Goal: Obtain resource: Download file/media

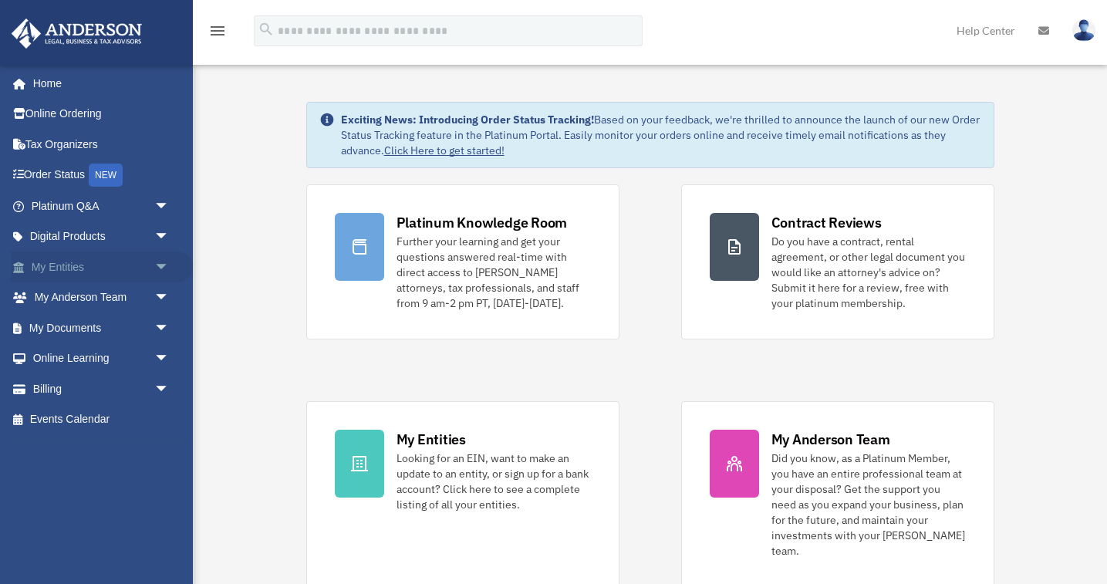
click at [161, 259] on span "arrow_drop_down" at bounding box center [169, 268] width 31 height 32
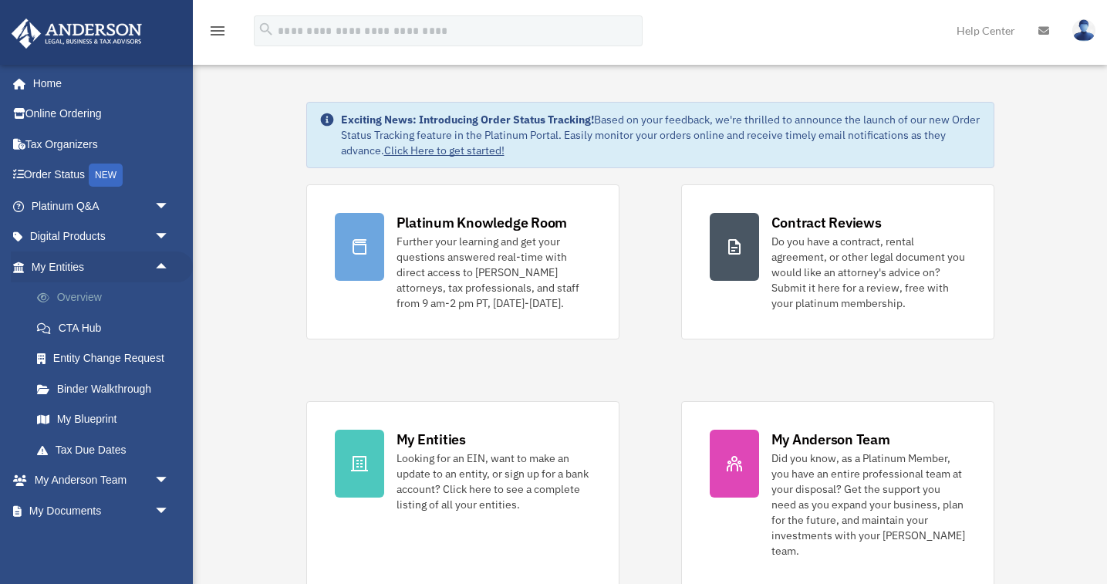
click at [72, 289] on link "Overview" at bounding box center [107, 297] width 171 height 31
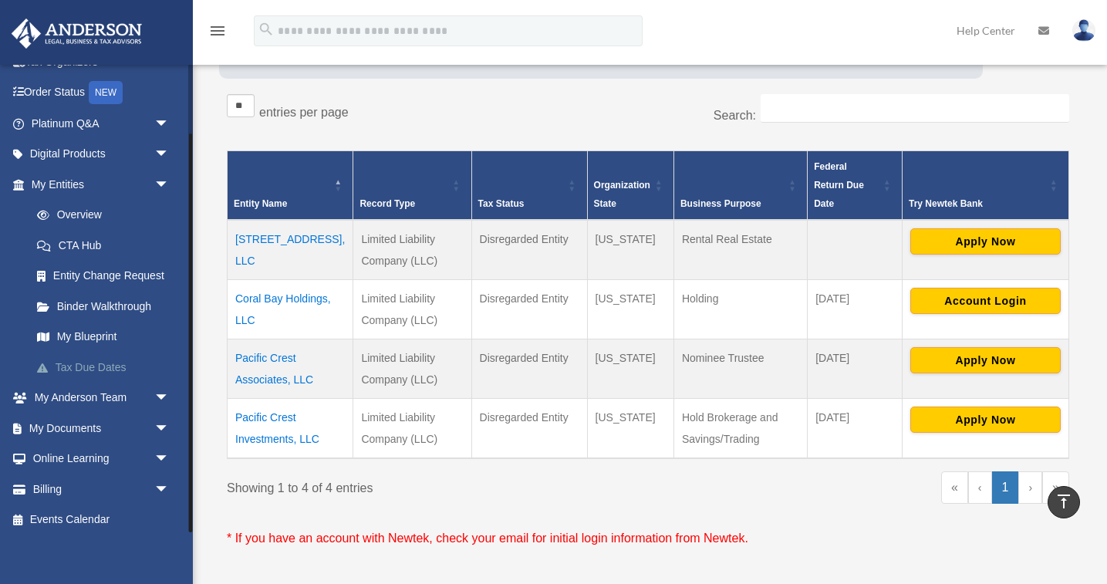
scroll to position [82, 0]
click at [95, 211] on link "Overview" at bounding box center [107, 216] width 171 height 31
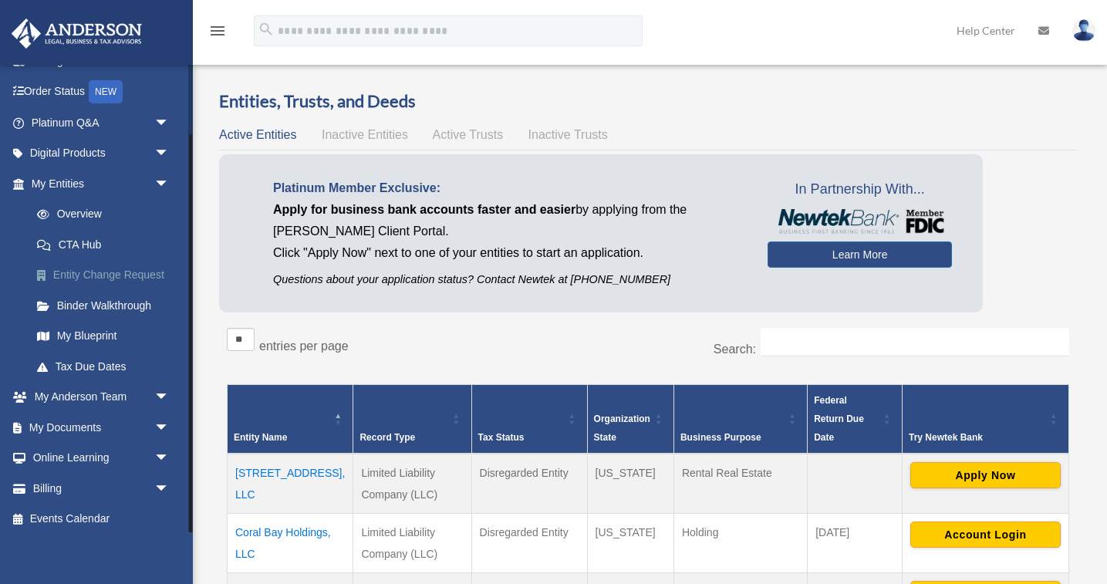
scroll to position [82, 0]
click at [167, 424] on span "arrow_drop_down" at bounding box center [169, 430] width 31 height 32
click at [58, 451] on link "Box" at bounding box center [107, 459] width 171 height 31
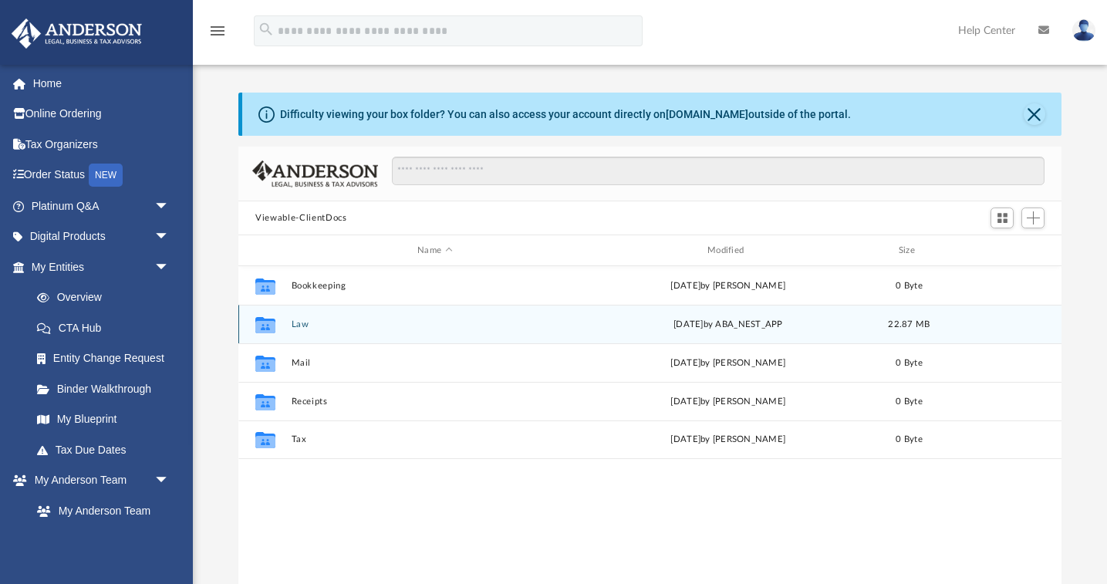
click at [268, 328] on icon "grid" at bounding box center [265, 324] width 20 height 16
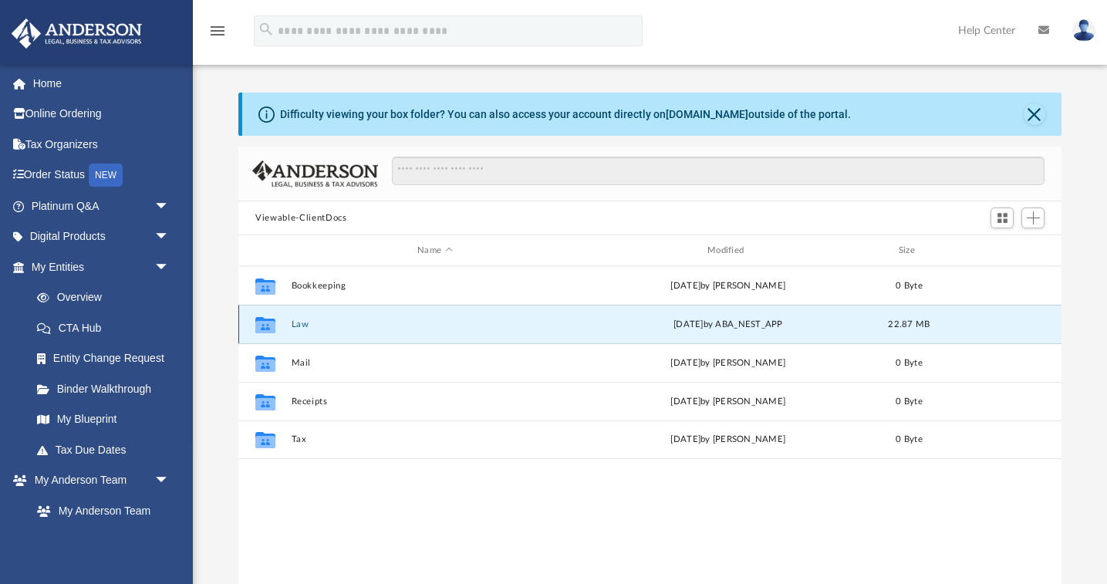
click at [271, 323] on icon "grid" at bounding box center [265, 326] width 20 height 12
click at [297, 324] on button "Law" at bounding box center [435, 324] width 287 height 10
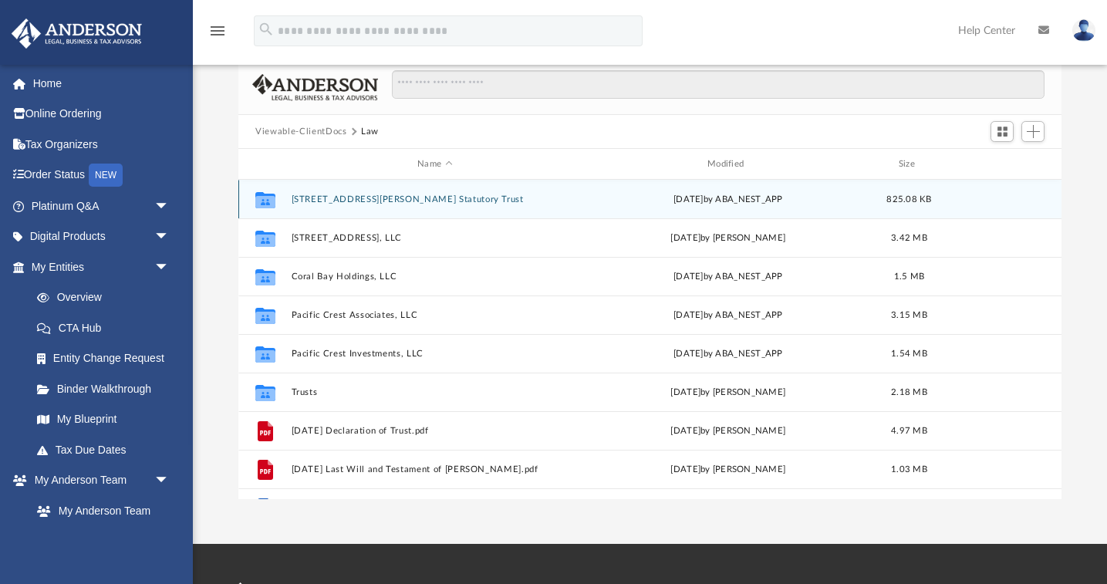
click at [384, 198] on button "[STREET_ADDRESS][PERSON_NAME] Statutory Trust" at bounding box center [435, 199] width 287 height 10
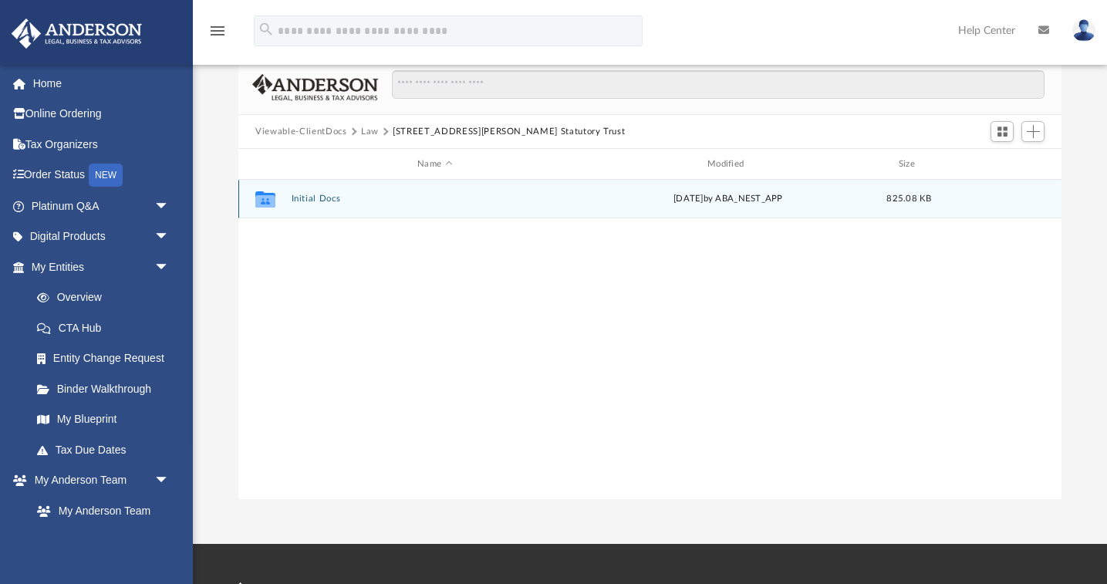
click at [313, 198] on button "Initial Docs" at bounding box center [435, 199] width 287 height 10
click at [343, 197] on button "1927 Chester Lane Statutory Trust - BOI Report.pdf" at bounding box center [435, 199] width 287 height 10
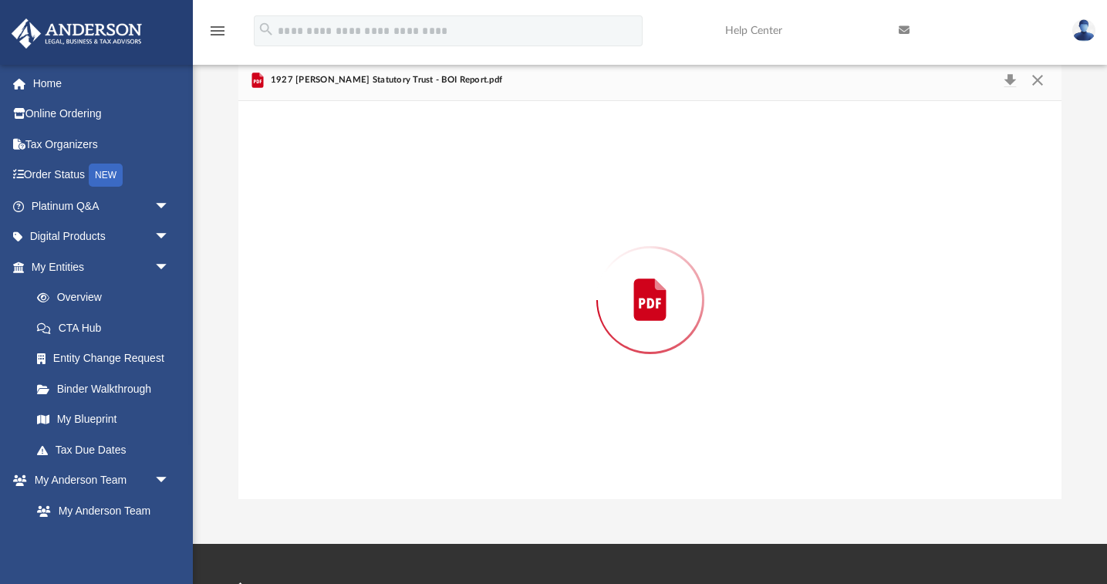
click at [343, 197] on div "Preview" at bounding box center [649, 300] width 823 height 398
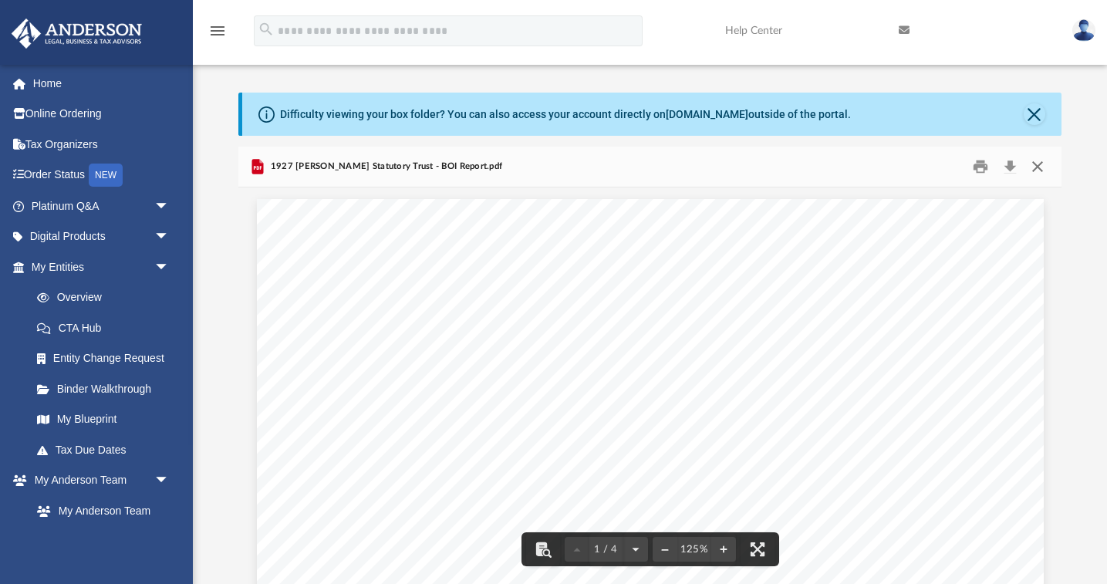
click at [1040, 167] on button "Close" at bounding box center [1037, 167] width 28 height 24
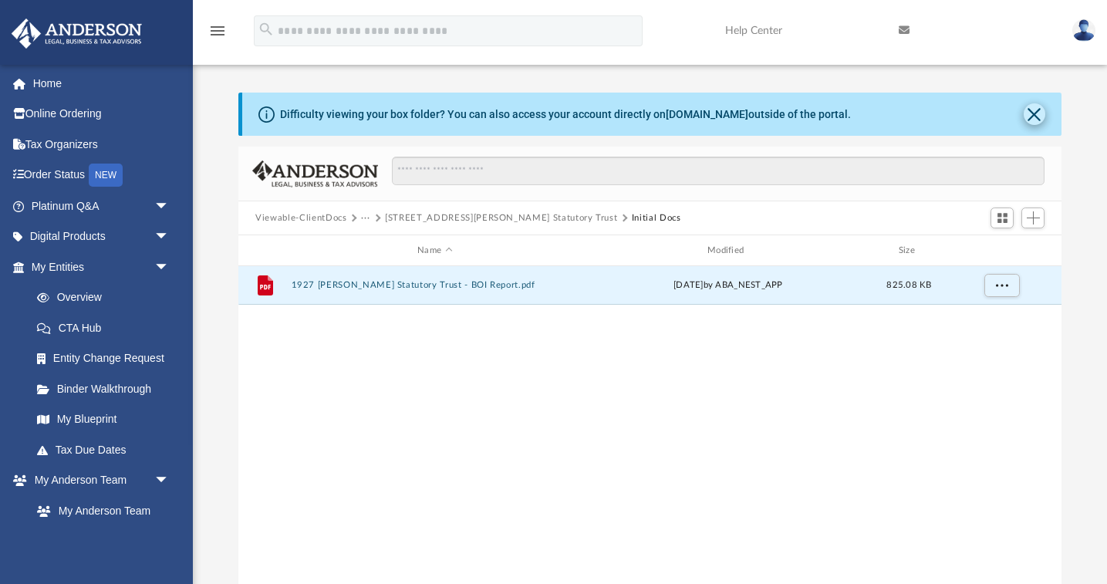
click at [1039, 108] on button "Close" at bounding box center [1035, 114] width 22 height 22
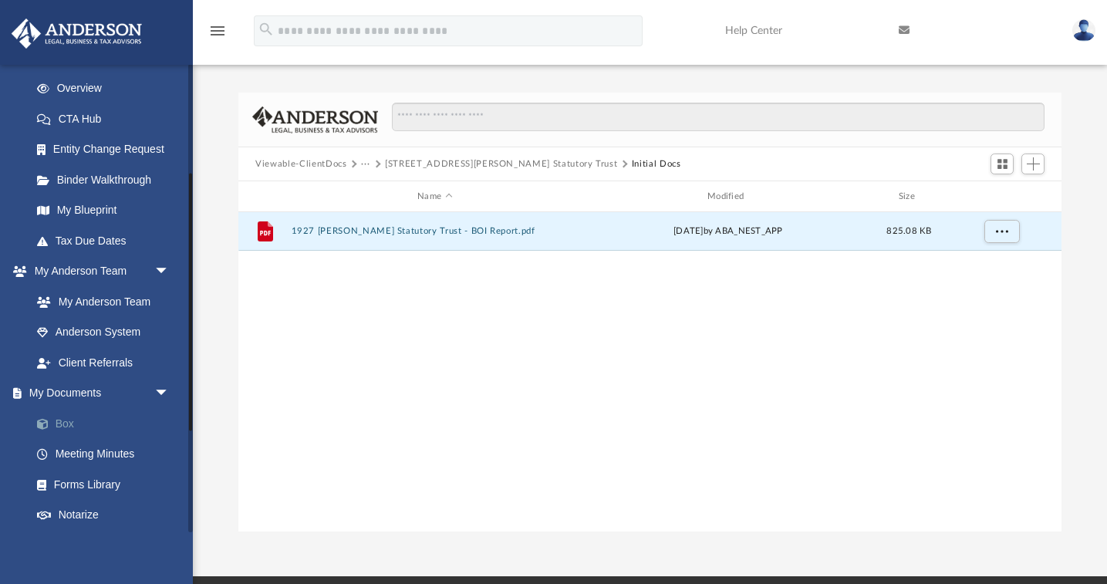
scroll to position [212, 0]
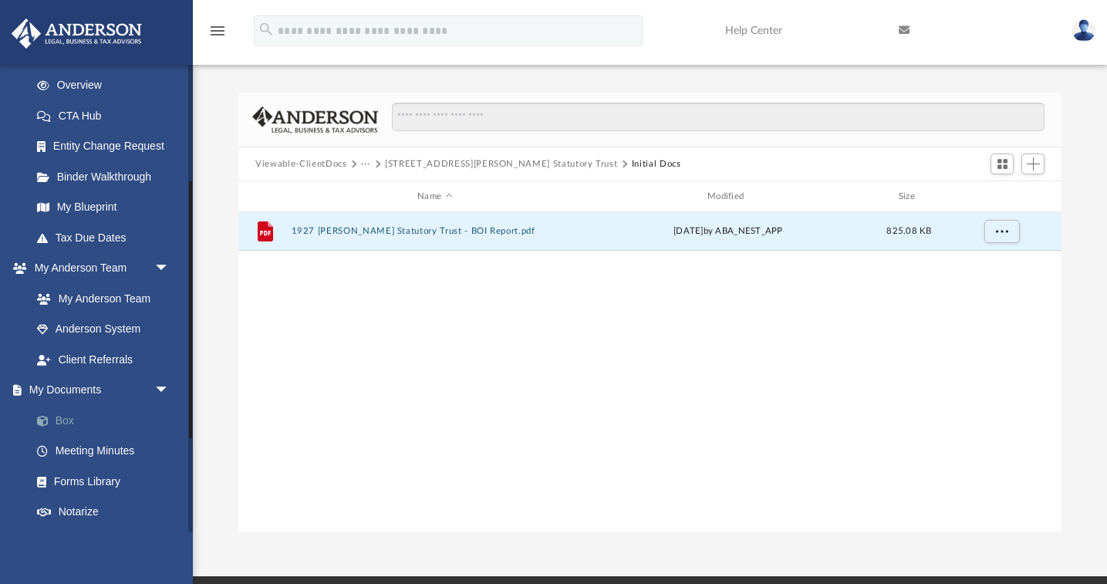
click at [66, 414] on link "Box" at bounding box center [107, 420] width 171 height 31
click at [63, 414] on link "Box" at bounding box center [107, 420] width 171 height 31
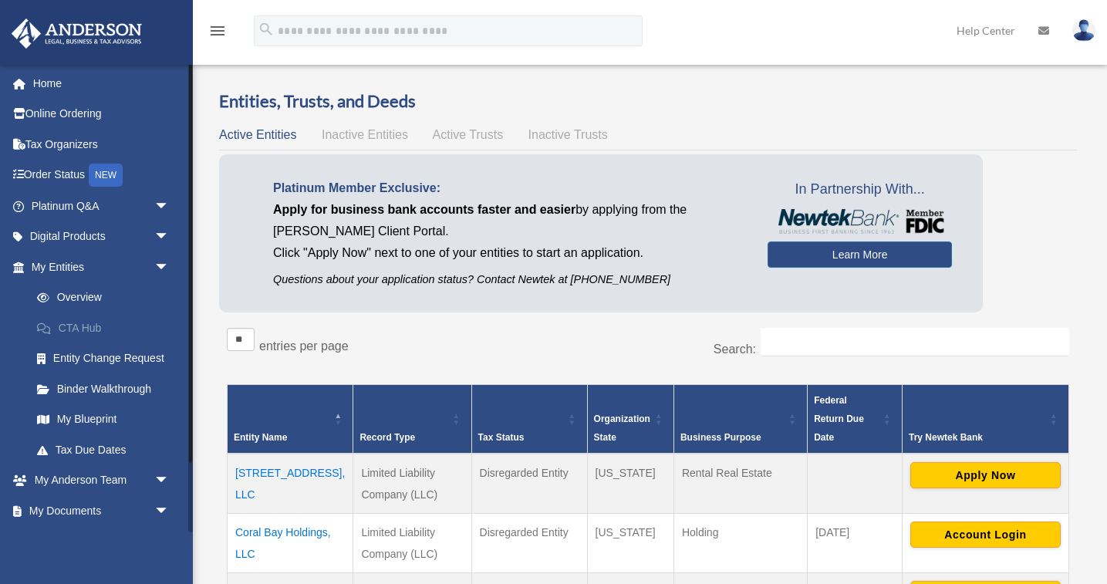
scroll to position [82, 0]
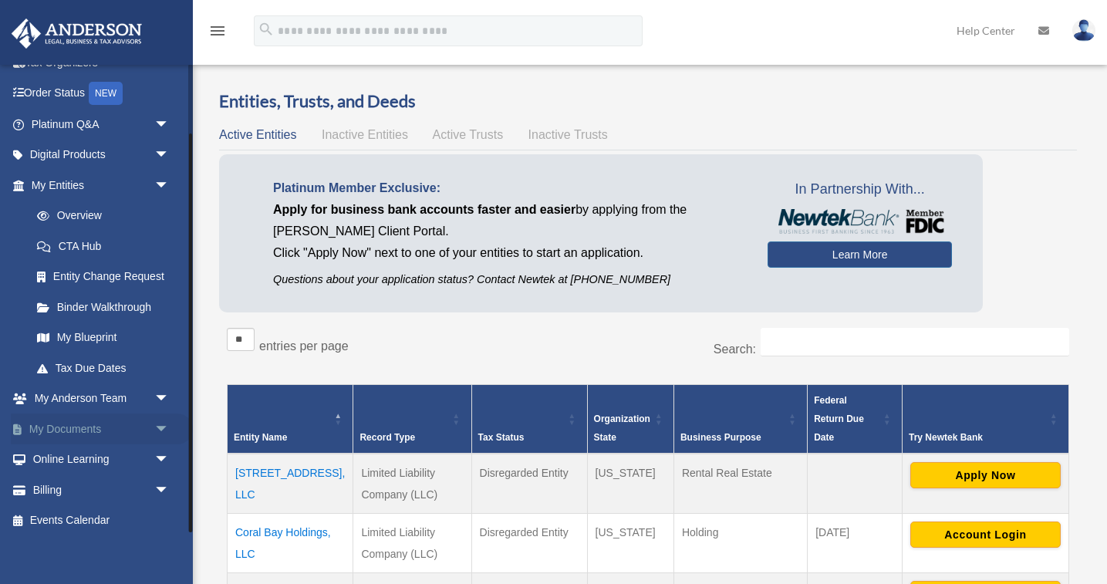
click at [74, 417] on link "My Documents arrow_drop_down" at bounding box center [102, 429] width 182 height 31
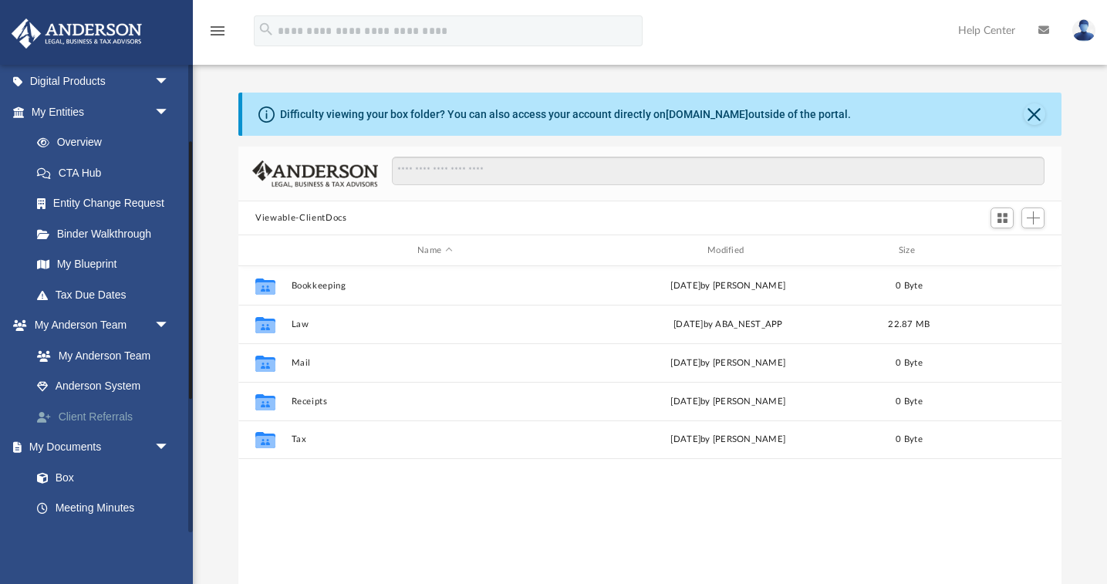
scroll to position [168, 0]
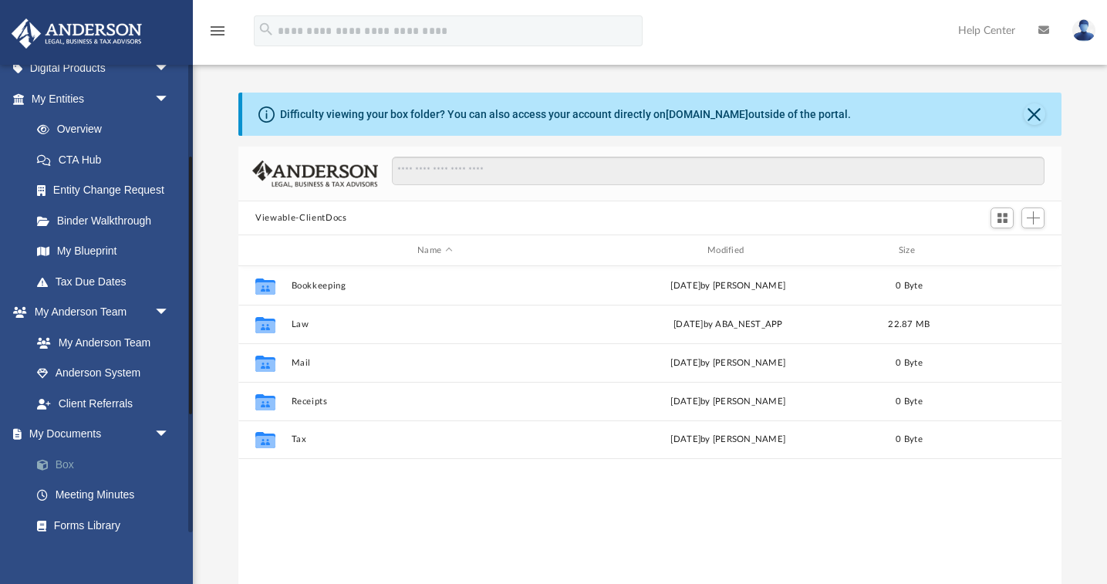
click at [60, 452] on link "Box" at bounding box center [107, 464] width 171 height 31
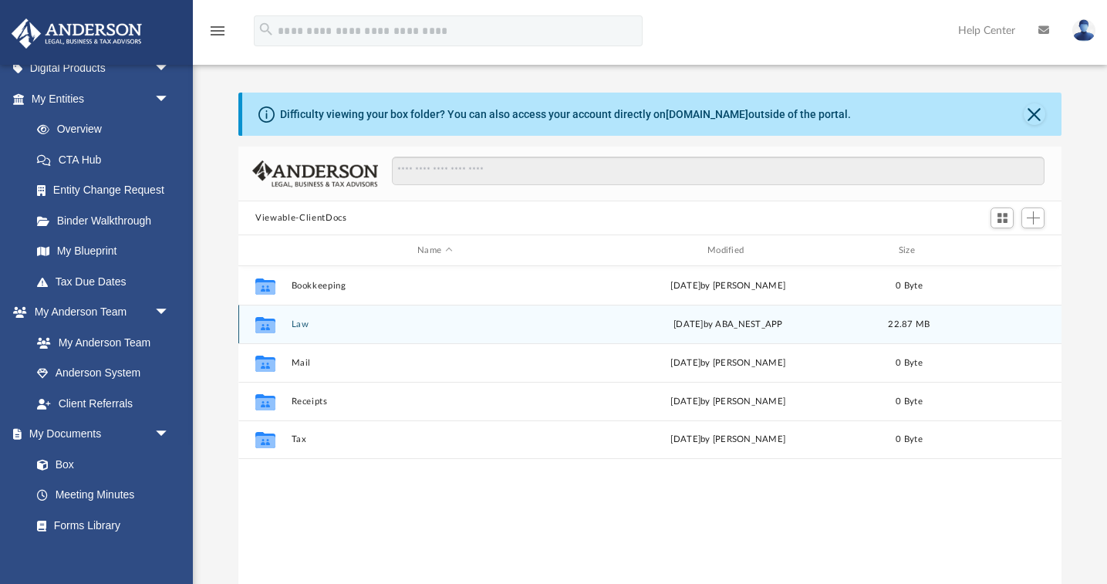
click at [302, 326] on button "Law" at bounding box center [435, 324] width 287 height 10
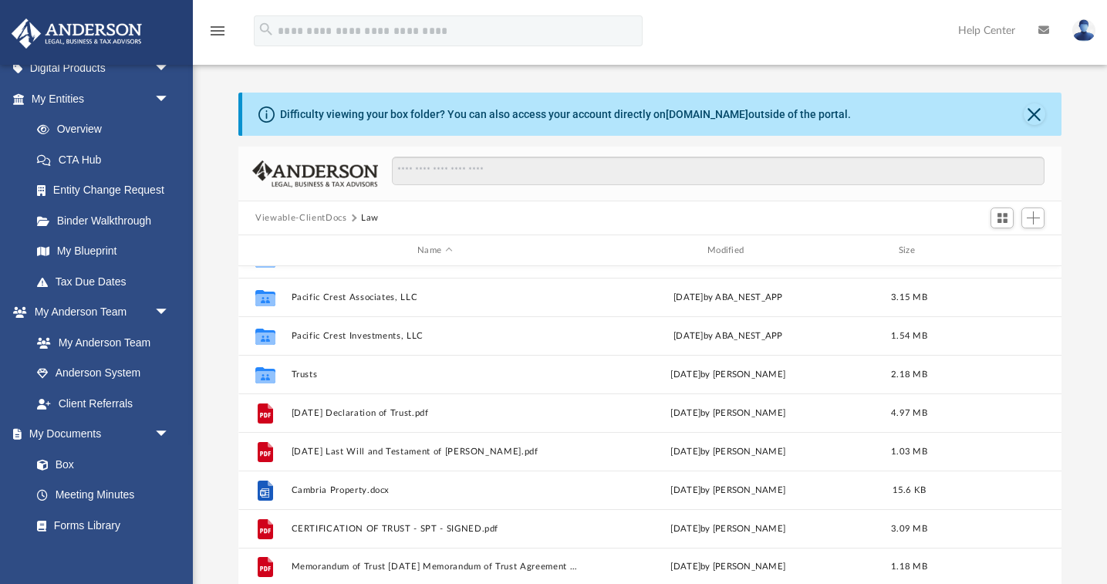
scroll to position [104, 0]
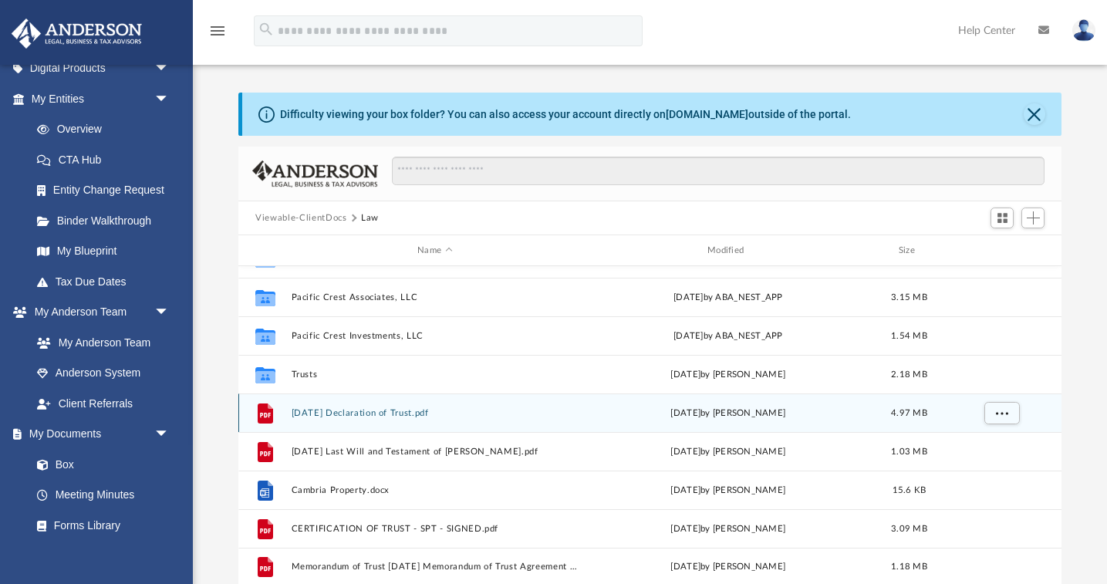
click at [413, 412] on button "1996.07.05 Declaration of Trust.pdf" at bounding box center [435, 413] width 287 height 10
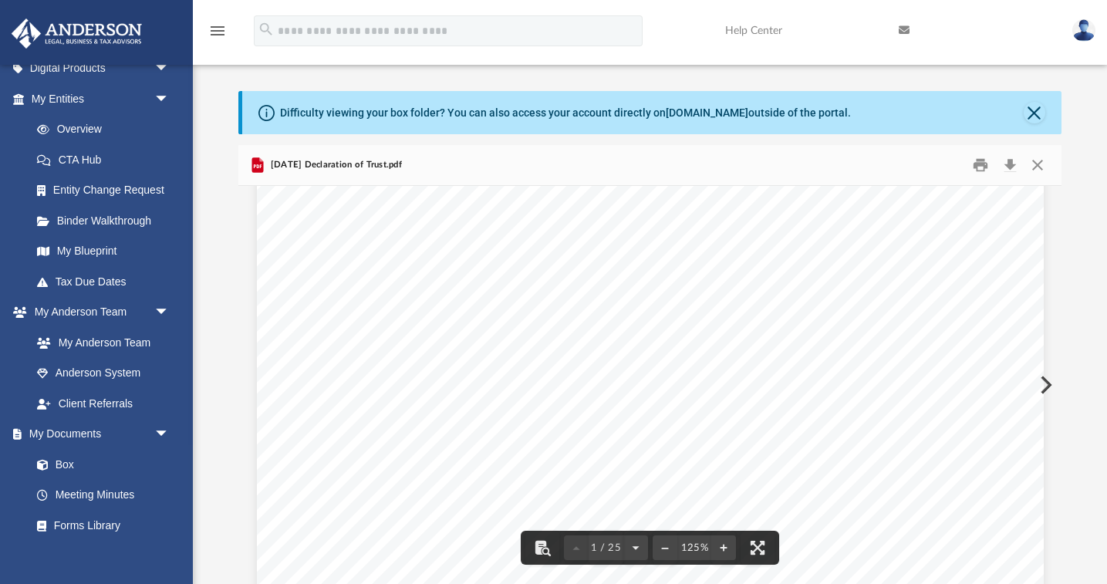
scroll to position [19, 0]
click at [1039, 158] on button "Close" at bounding box center [1037, 166] width 28 height 24
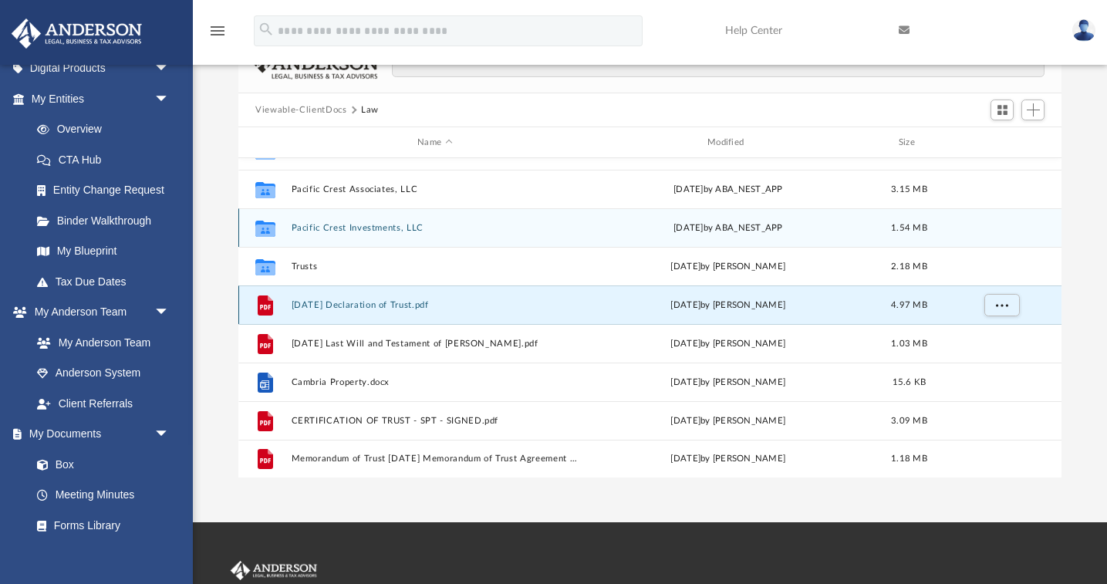
scroll to position [124, 0]
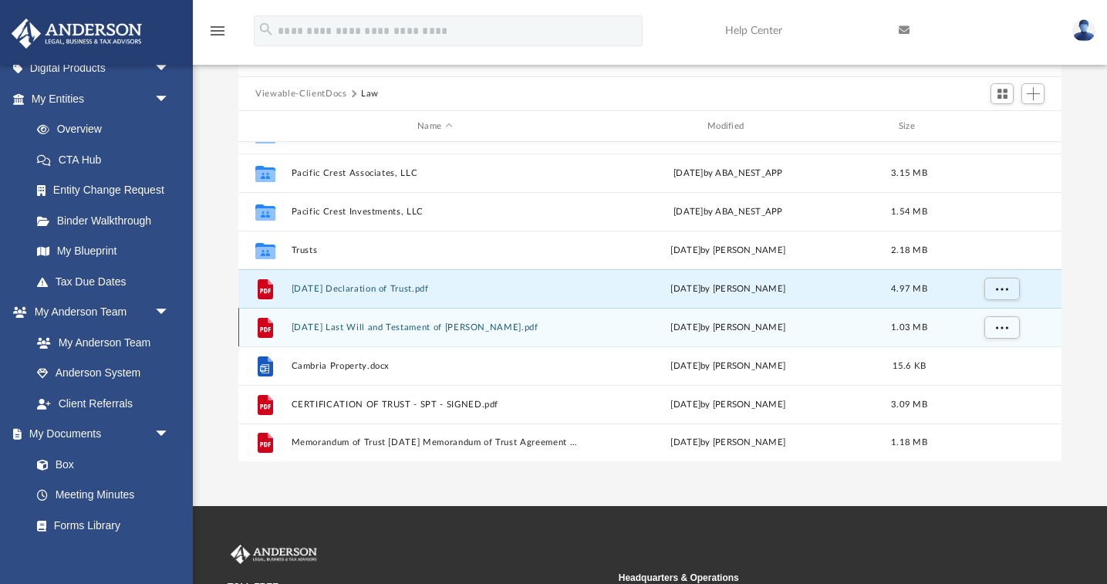
click at [437, 331] on button "1996.07.05 Last Will and Testament of Robert W. Norris.pdf" at bounding box center [435, 328] width 287 height 10
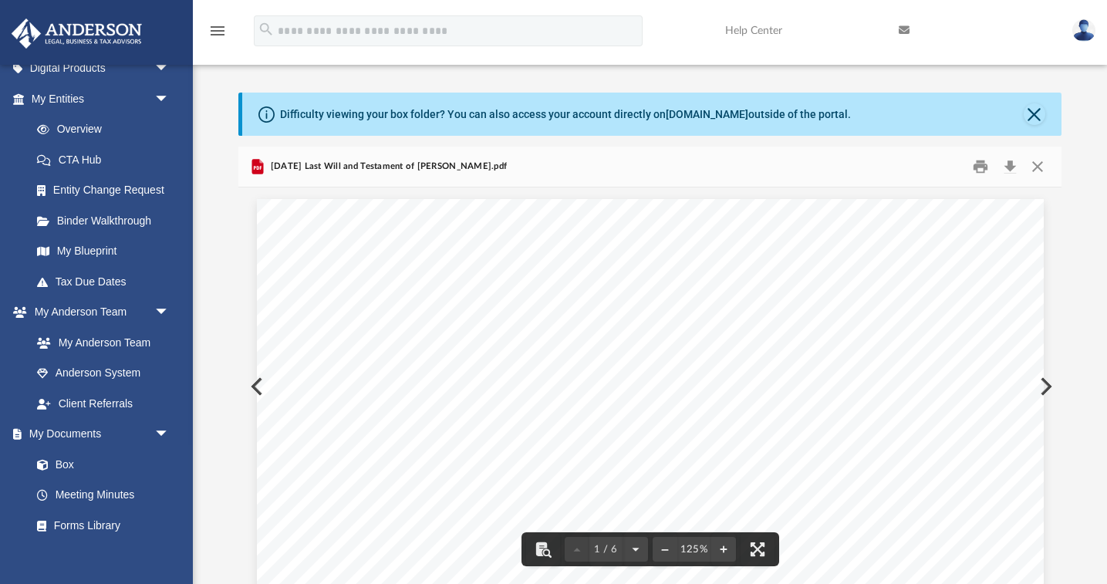
scroll to position [0, 0]
click at [1039, 165] on button "Close" at bounding box center [1037, 167] width 28 height 24
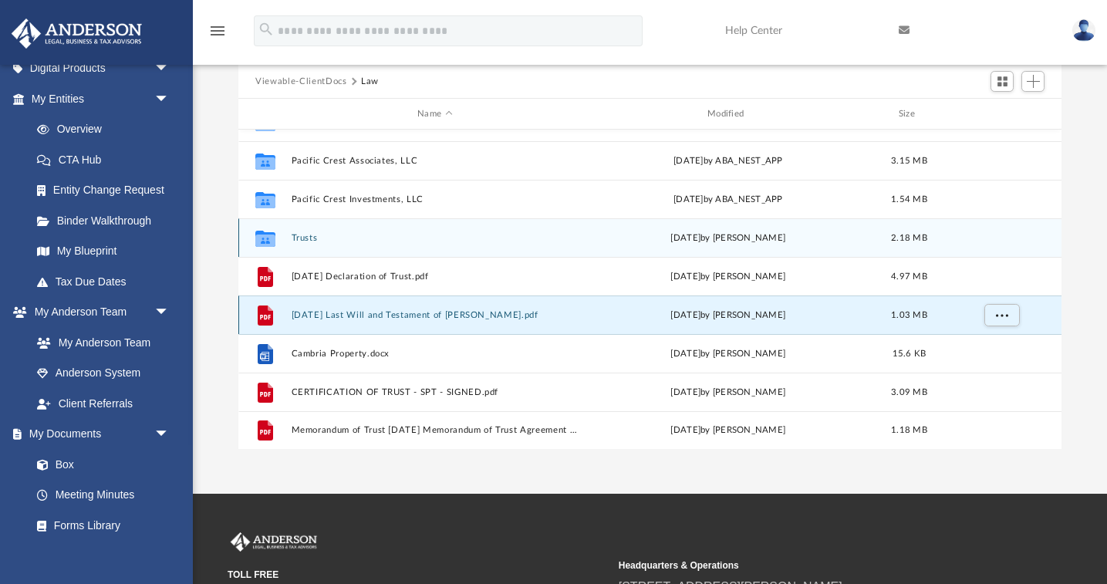
scroll to position [143, 0]
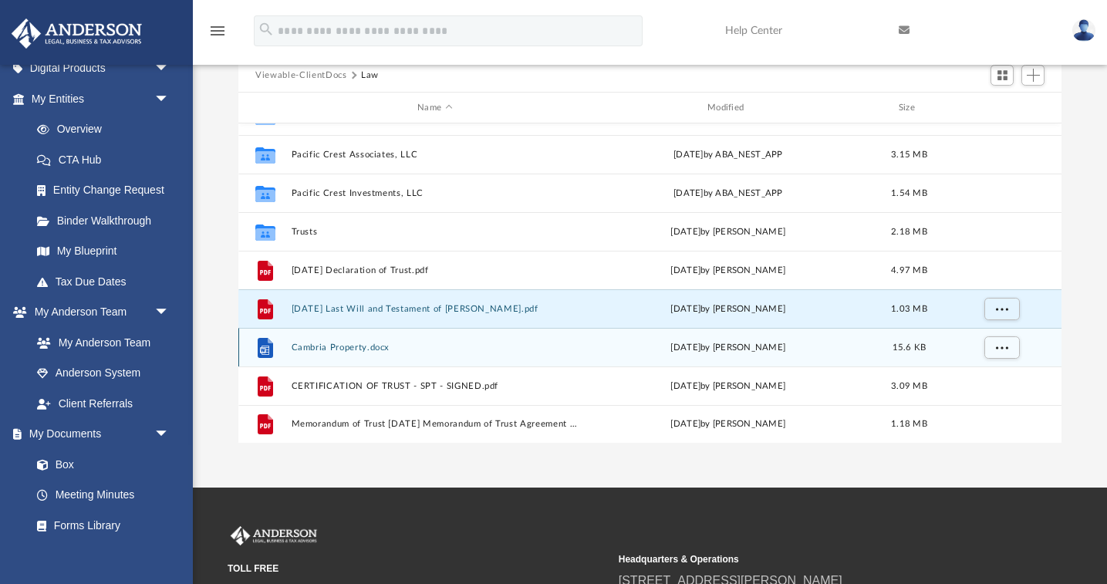
click at [333, 348] on button "Cambria Property.docx" at bounding box center [435, 348] width 287 height 10
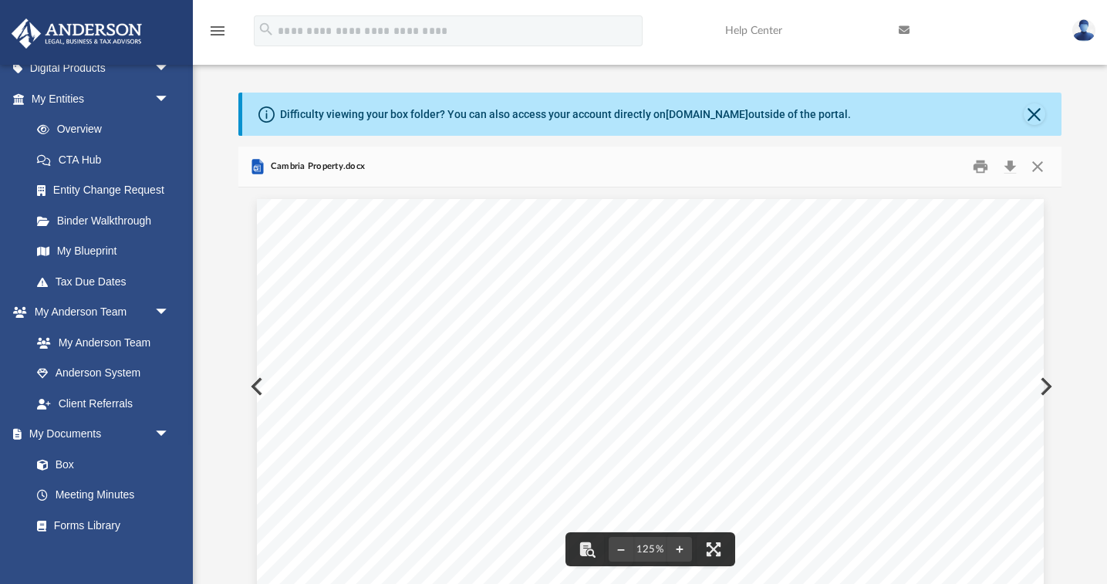
scroll to position [0, 0]
click at [1039, 162] on button "Close" at bounding box center [1037, 167] width 28 height 24
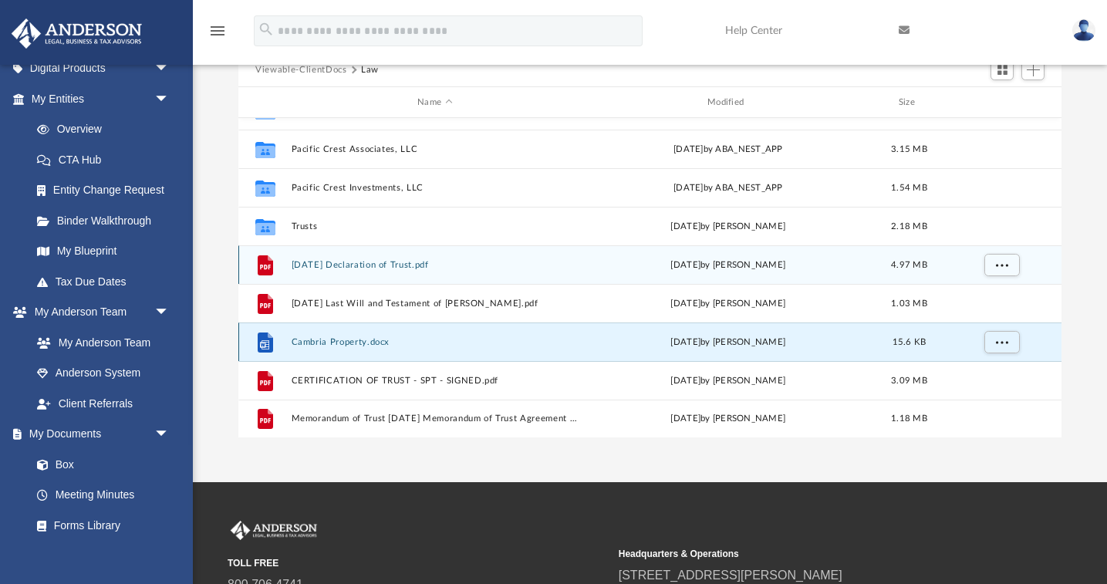
scroll to position [157, 0]
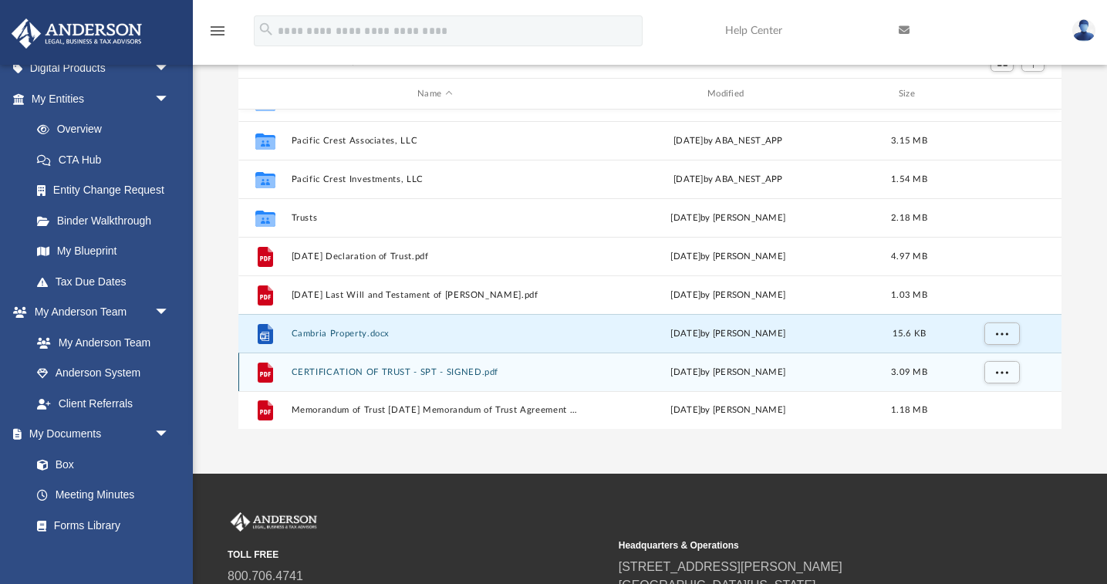
click at [334, 371] on button "CERTIFICATION OF TRUST - SPT - SIGNED.pdf" at bounding box center [435, 372] width 287 height 10
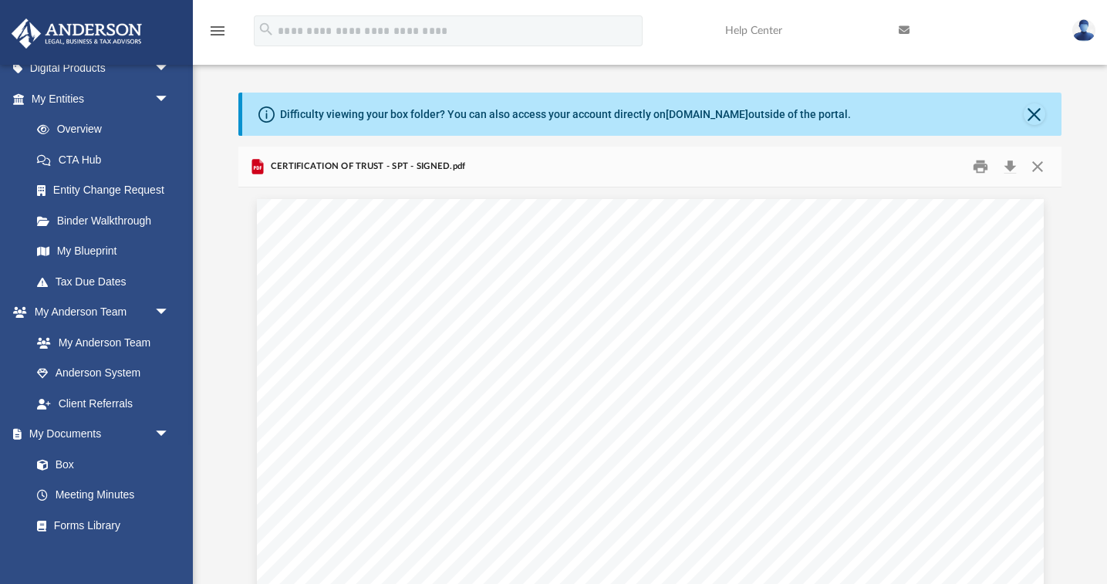
scroll to position [0, 0]
click at [1035, 170] on button "Close" at bounding box center [1037, 167] width 28 height 24
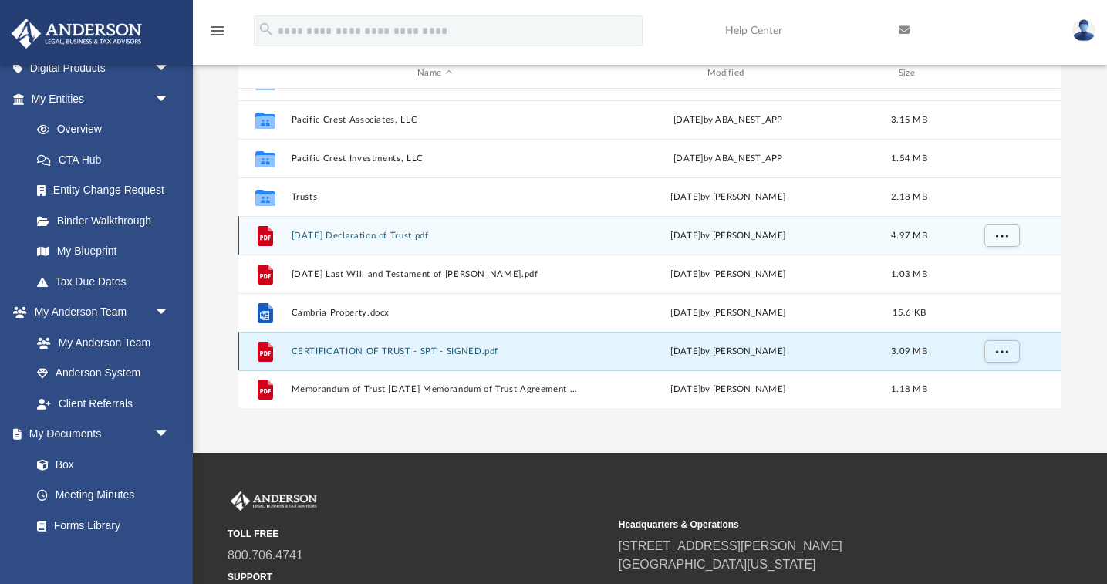
scroll to position [211, 0]
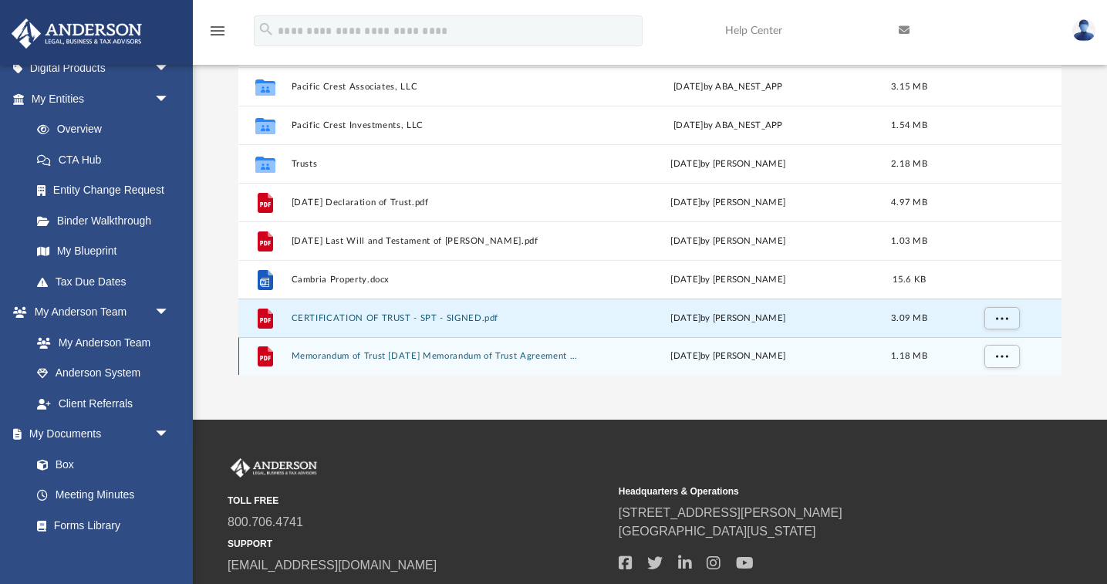
click at [351, 360] on button "Memorandum of Trust [DATE] Memorandum of Trust Agreement for the [PERSON_NAME] …" at bounding box center [435, 356] width 287 height 10
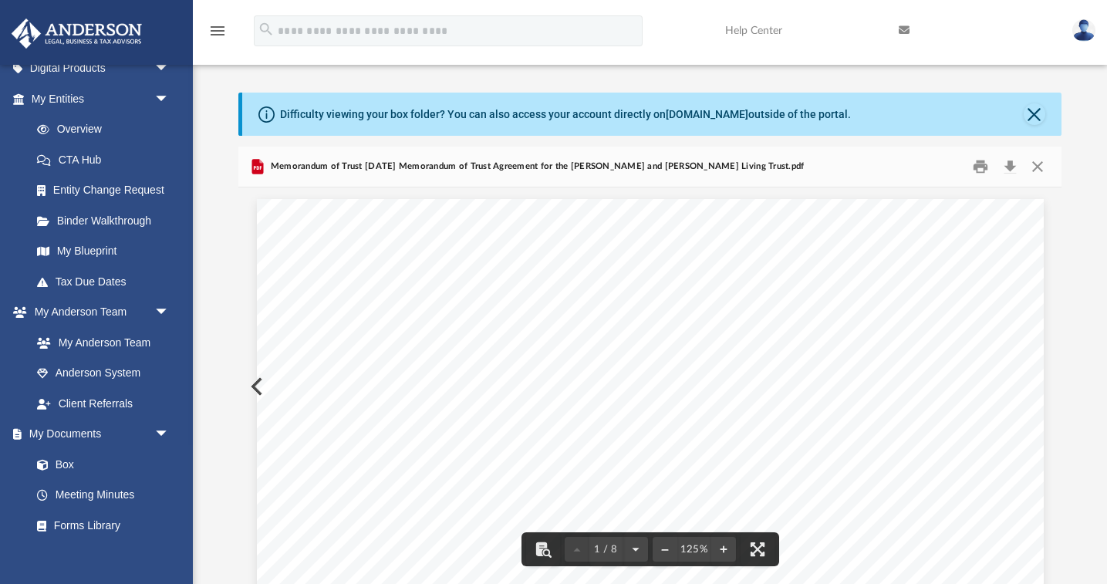
scroll to position [0, 0]
click at [1033, 164] on button "Close" at bounding box center [1037, 167] width 28 height 24
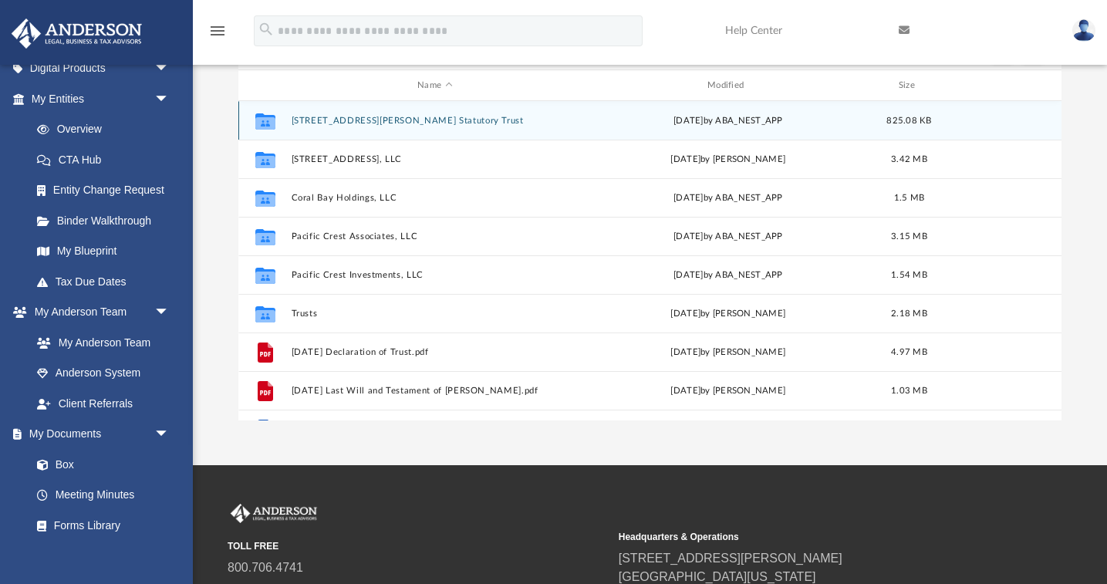
click at [354, 123] on button "[STREET_ADDRESS][PERSON_NAME] Statutory Trust" at bounding box center [435, 121] width 287 height 10
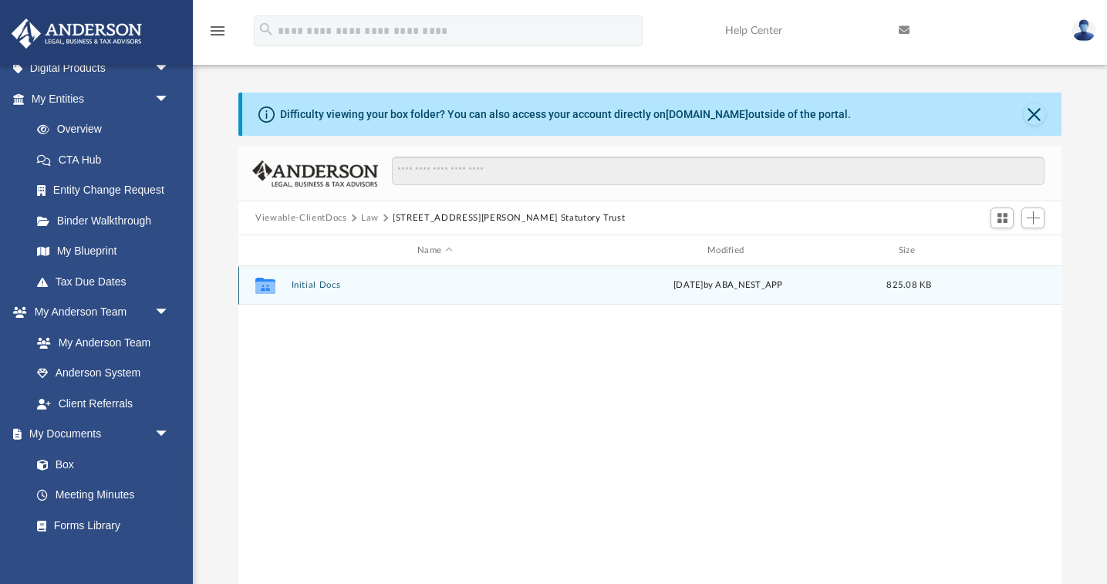
click at [309, 285] on button "Initial Docs" at bounding box center [435, 285] width 287 height 10
click at [309, 285] on button "1927 Chester Lane Statutory Trust - BOI Report.pdf" at bounding box center [435, 285] width 287 height 10
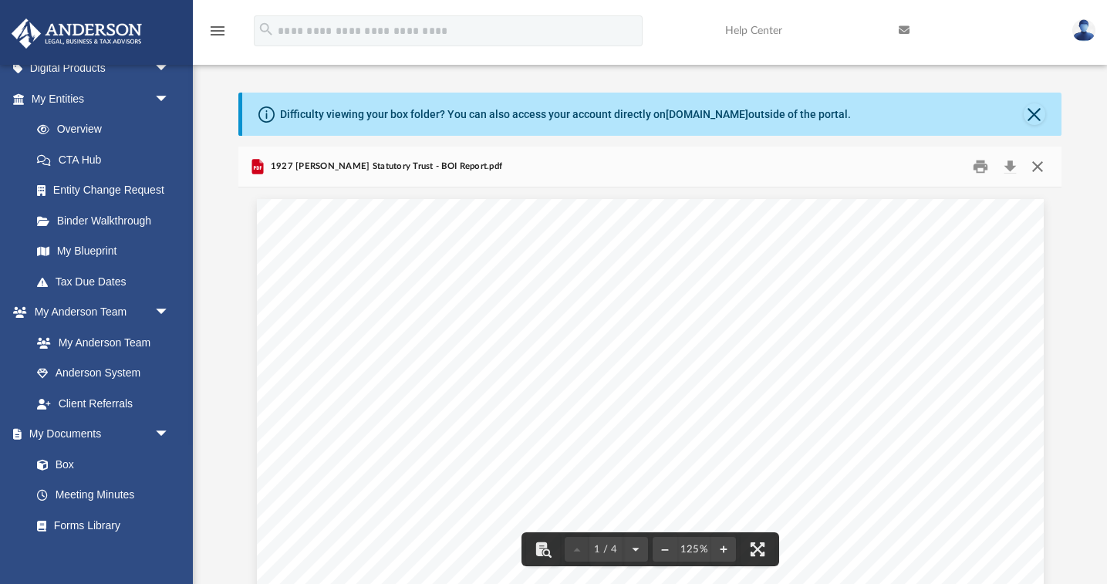
click at [1041, 164] on button "Close" at bounding box center [1037, 167] width 28 height 24
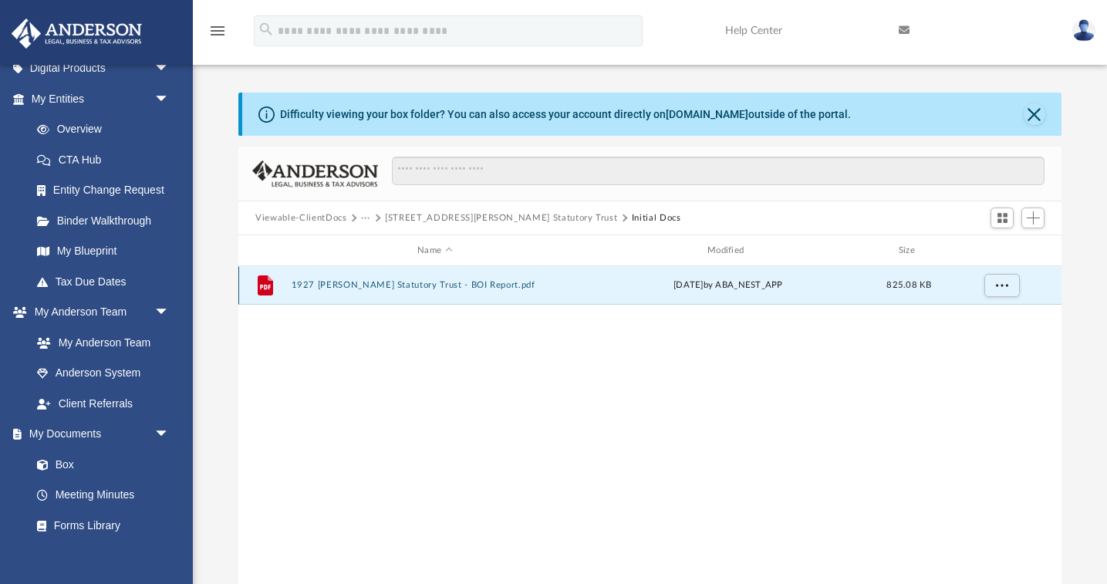
click at [404, 289] on button "1927 Chester Lane Statutory Trust - BOI Report.pdf" at bounding box center [435, 285] width 287 height 10
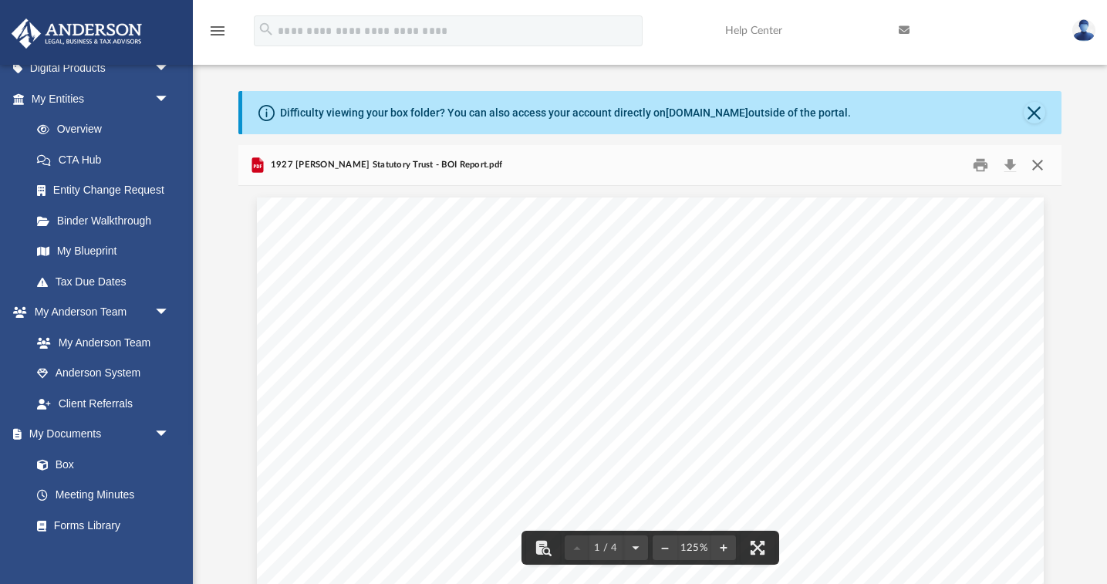
click at [1032, 168] on button "Close" at bounding box center [1037, 166] width 28 height 24
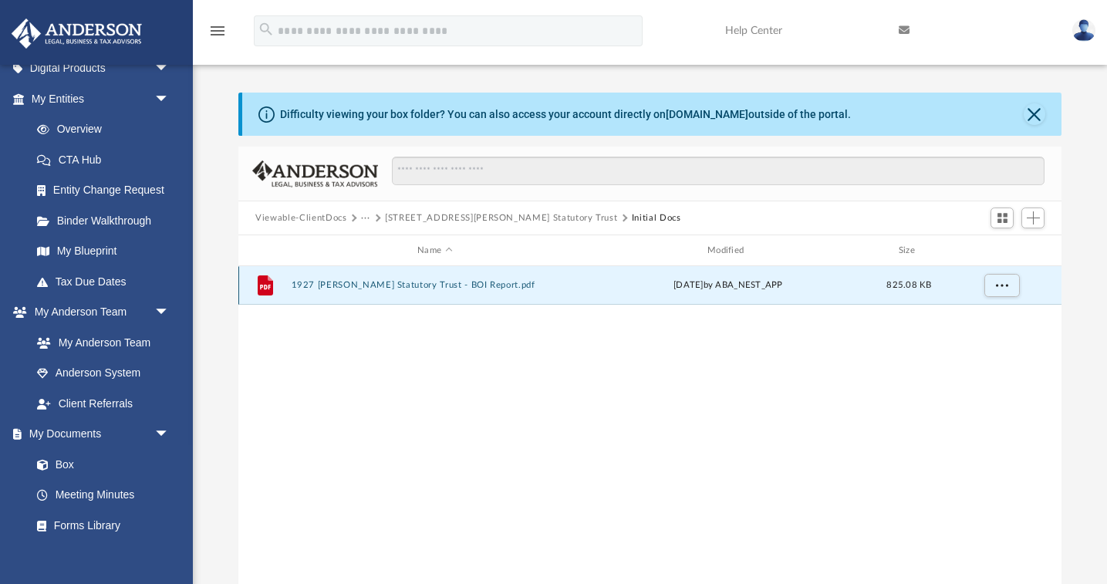
scroll to position [0, 0]
click at [63, 455] on link "Box" at bounding box center [107, 464] width 171 height 31
click at [70, 456] on link "Box" at bounding box center [107, 464] width 171 height 31
click at [275, 286] on icon "File" at bounding box center [265, 285] width 25 height 25
click at [1032, 106] on button "Close" at bounding box center [1035, 114] width 22 height 22
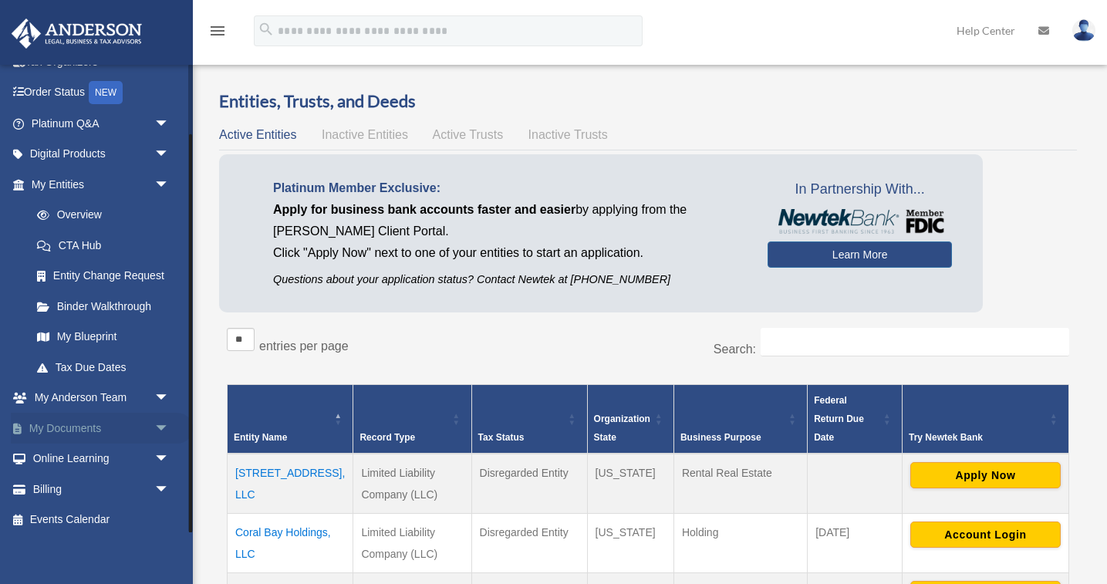
scroll to position [82, 0]
click at [75, 422] on link "My Documents arrow_drop_down" at bounding box center [102, 429] width 182 height 31
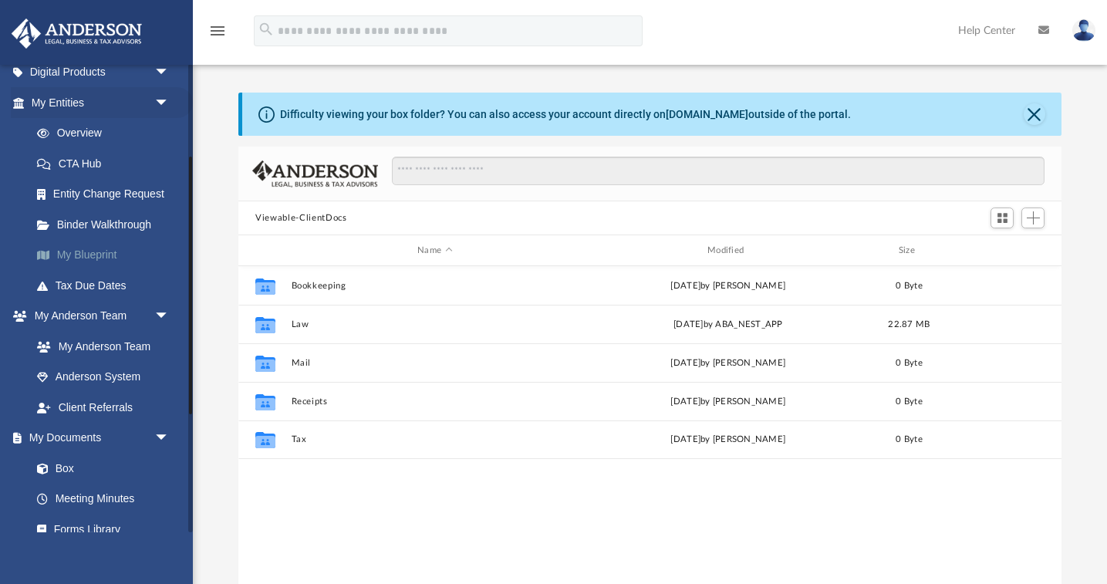
scroll to position [168, 0]
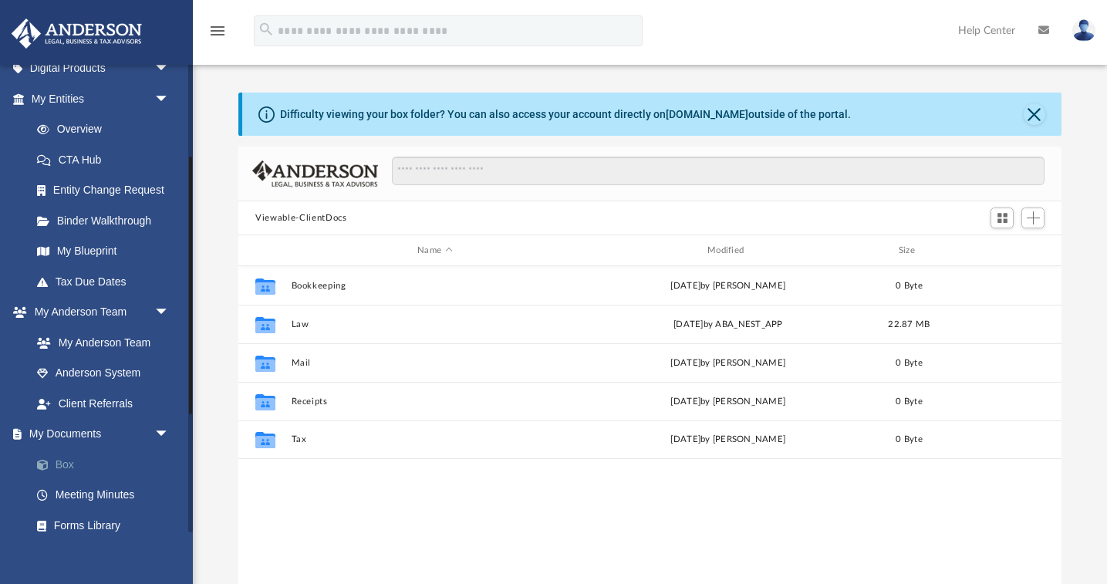
click at [65, 454] on link "Box" at bounding box center [107, 464] width 171 height 31
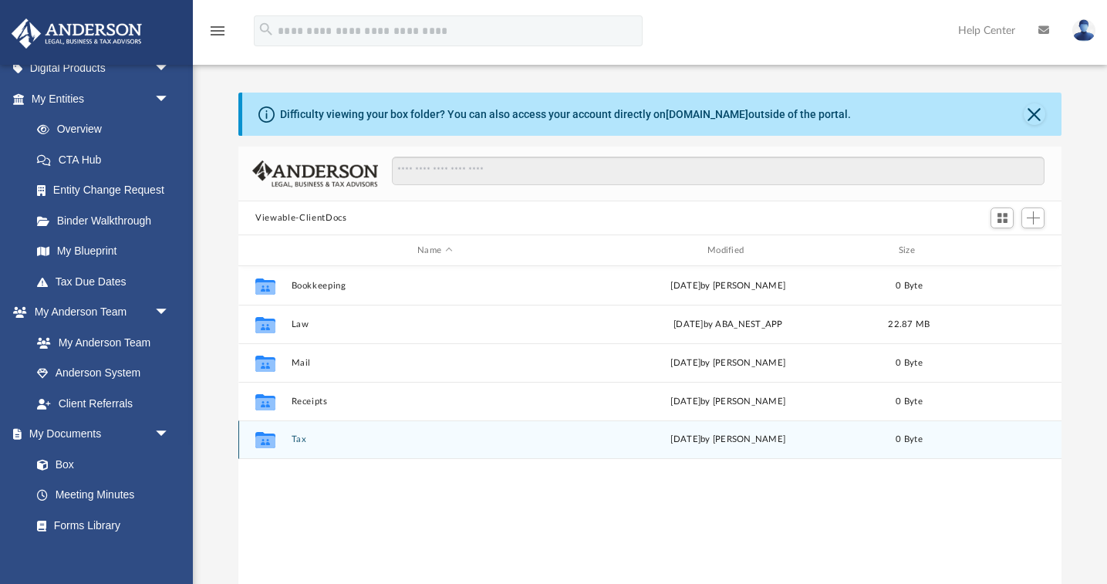
click at [298, 438] on button "Tax" at bounding box center [435, 439] width 287 height 10
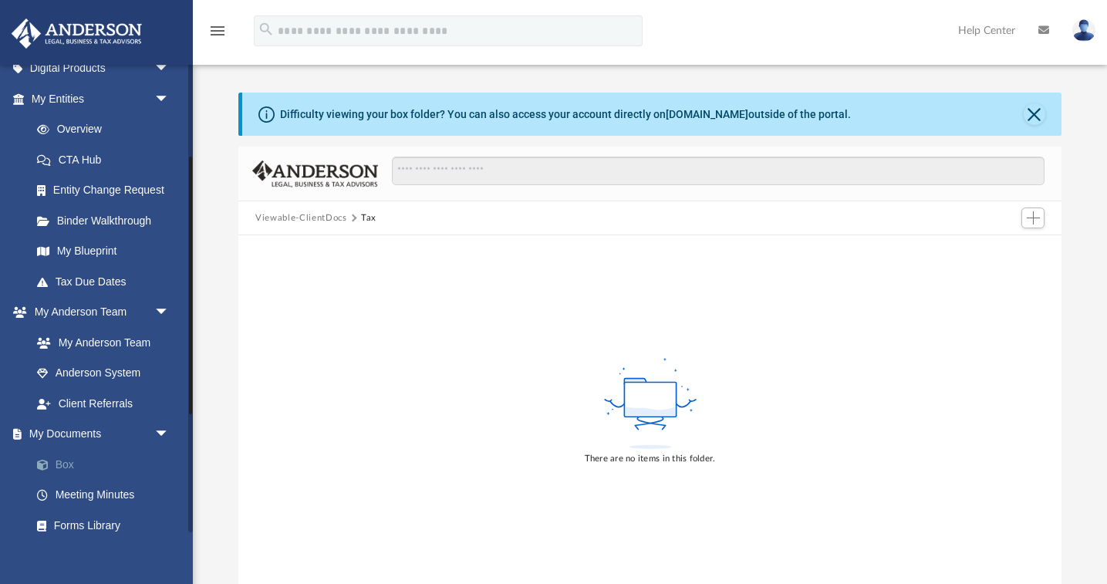
scroll to position [0, 0]
click at [65, 454] on link "Box" at bounding box center [107, 464] width 171 height 31
click at [220, 35] on icon "menu" at bounding box center [217, 31] width 19 height 19
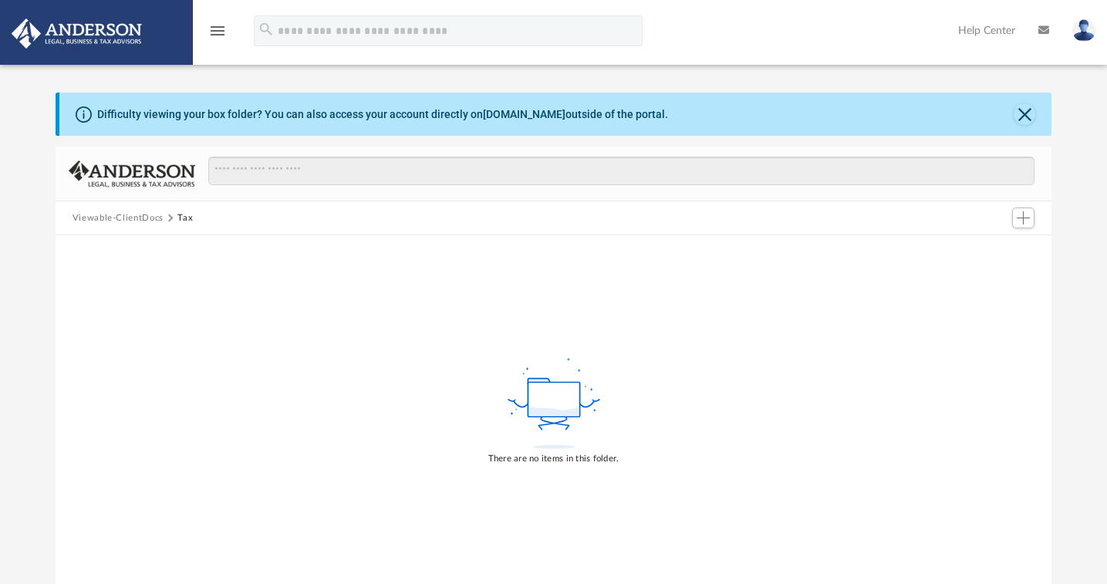
click at [220, 35] on icon "menu" at bounding box center [217, 31] width 19 height 19
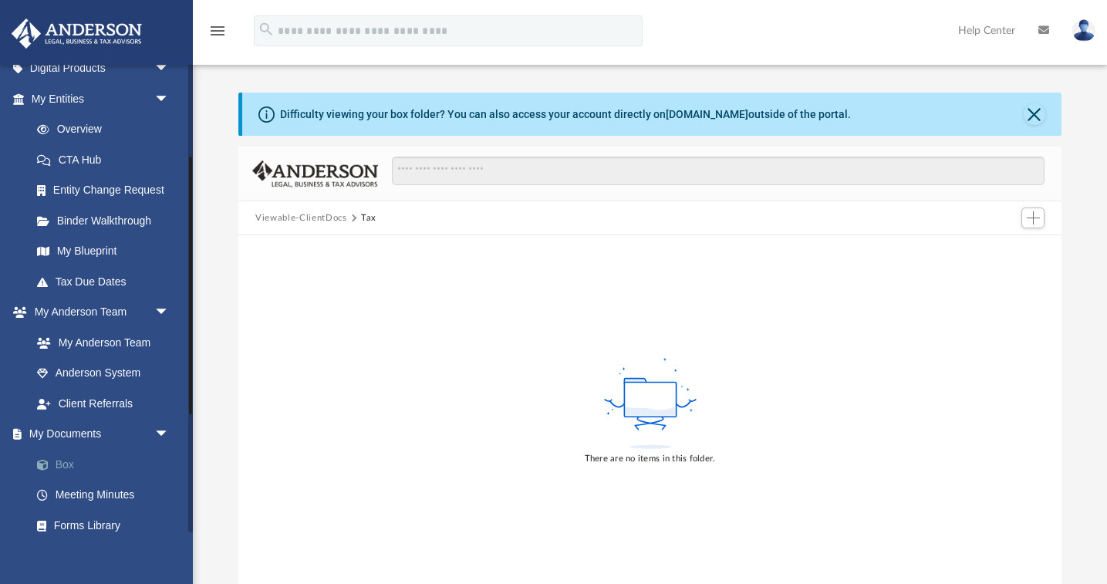
click at [73, 452] on link "Box" at bounding box center [107, 464] width 171 height 31
click at [73, 453] on link "Box" at bounding box center [107, 464] width 171 height 31
click at [160, 426] on span "arrow_drop_down" at bounding box center [169, 435] width 31 height 32
click at [100, 427] on link "My Documents arrow_drop_up" at bounding box center [102, 434] width 182 height 31
click at [162, 424] on span "arrow_drop_up" at bounding box center [169, 435] width 31 height 32
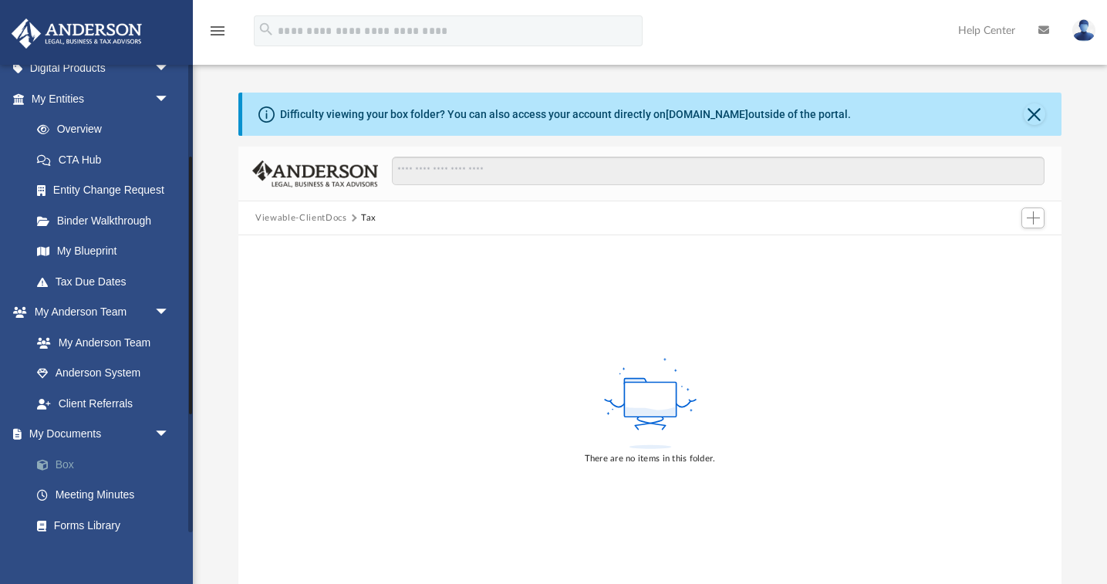
click at [57, 459] on link "Box" at bounding box center [107, 464] width 171 height 31
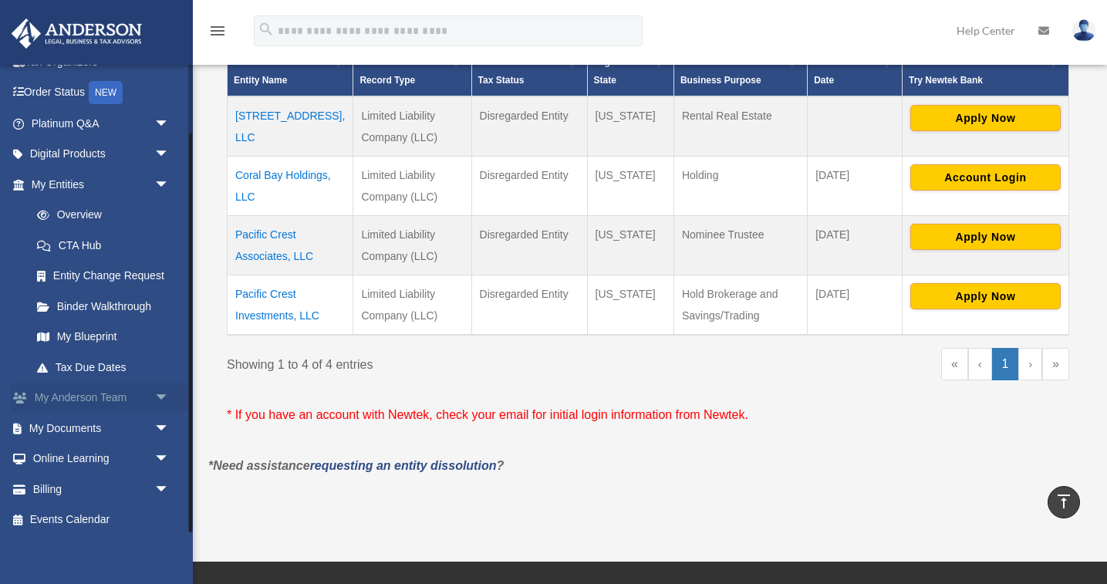
scroll to position [82, 0]
click at [86, 417] on link "My Documents arrow_drop_down" at bounding box center [102, 429] width 182 height 31
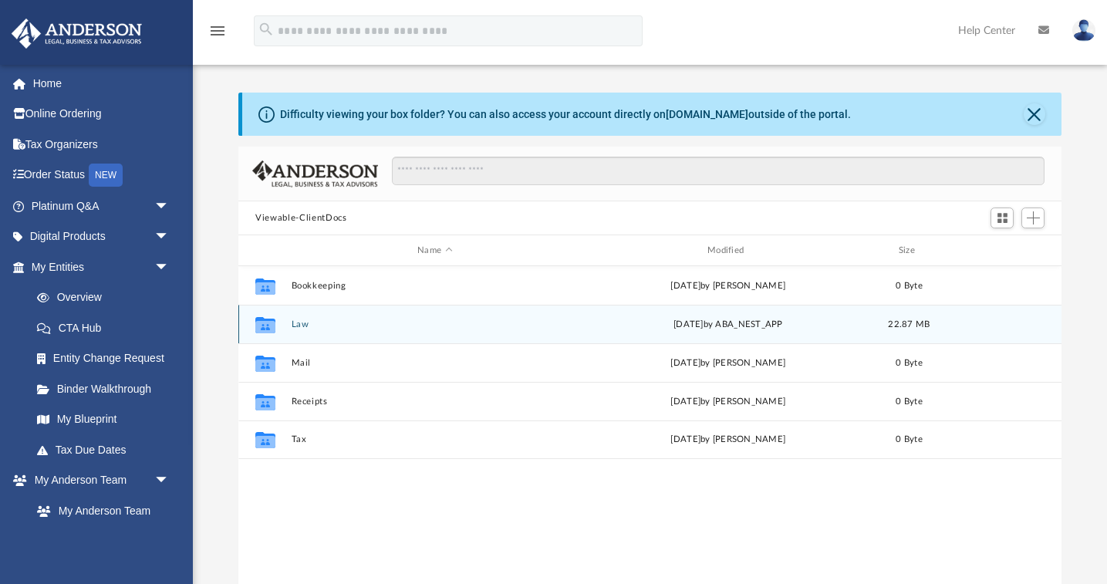
click at [300, 321] on button "Law" at bounding box center [435, 324] width 287 height 10
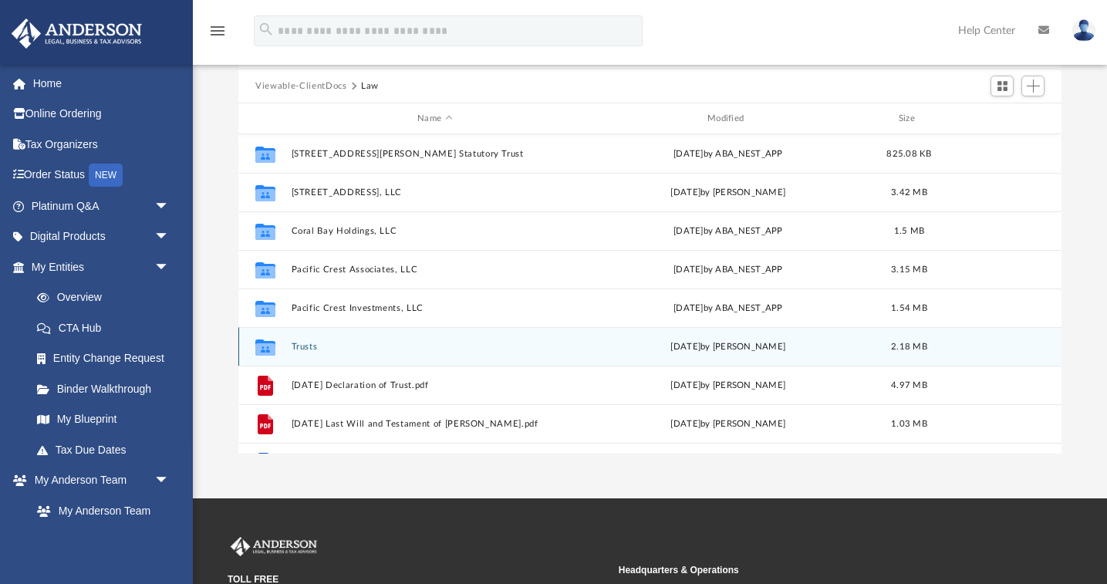
click at [306, 345] on button "Trusts" at bounding box center [435, 347] width 287 height 10
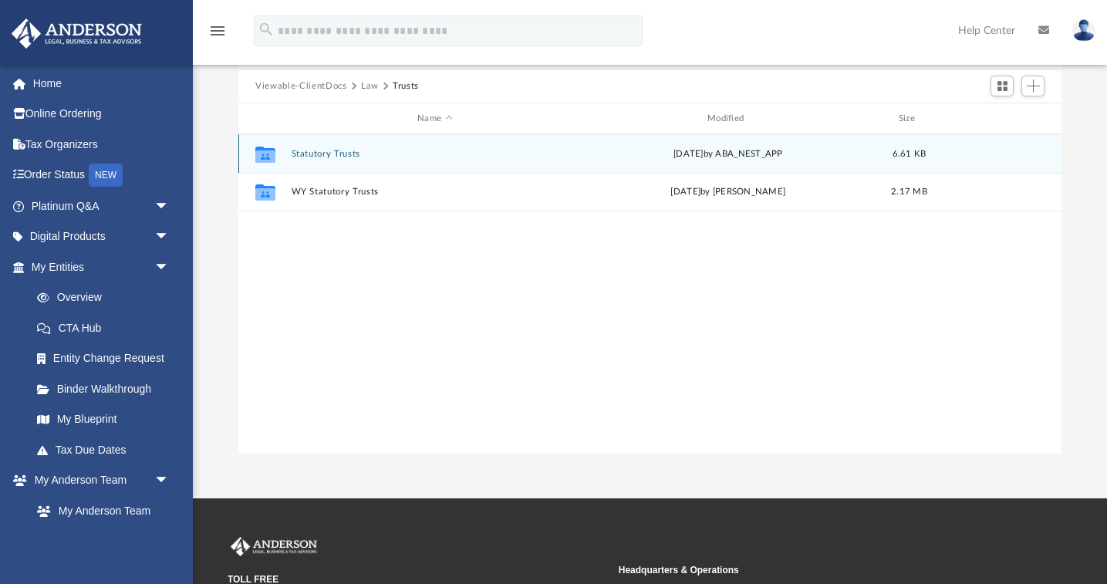
click at [338, 154] on button "Statutory Trusts" at bounding box center [435, 154] width 287 height 10
click at [346, 153] on button "[STREET_ADDRESS][PERSON_NAME] Statutory Trust" at bounding box center [435, 153] width 287 height 10
click at [334, 152] on button "Annual Docs" at bounding box center [435, 153] width 287 height 10
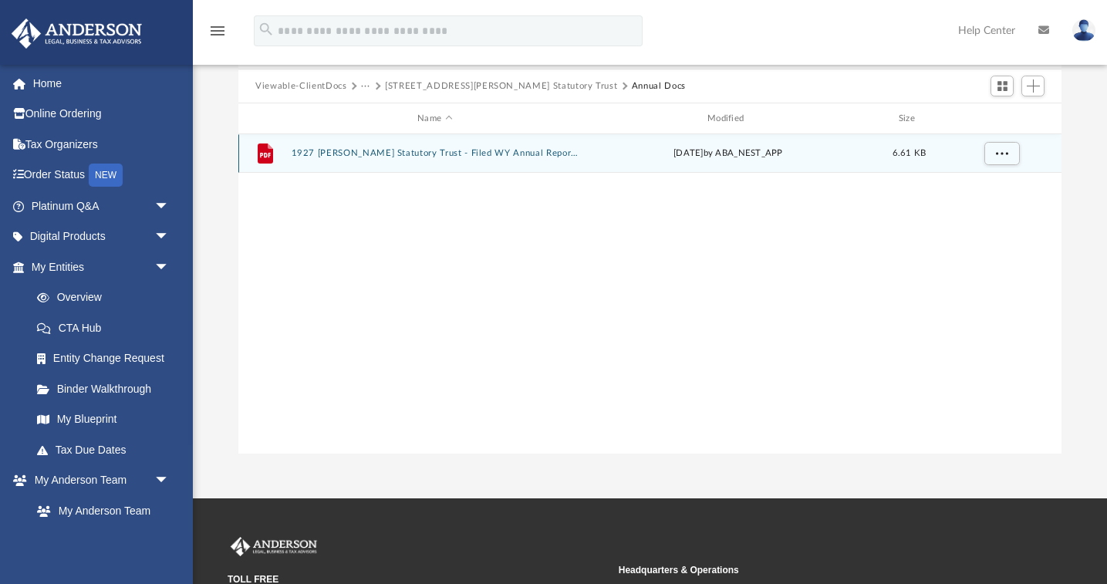
click at [335, 152] on button "1927 Chester Lane Statutory Trust - Filed WY Annual Report 2025.pdf" at bounding box center [435, 153] width 287 height 10
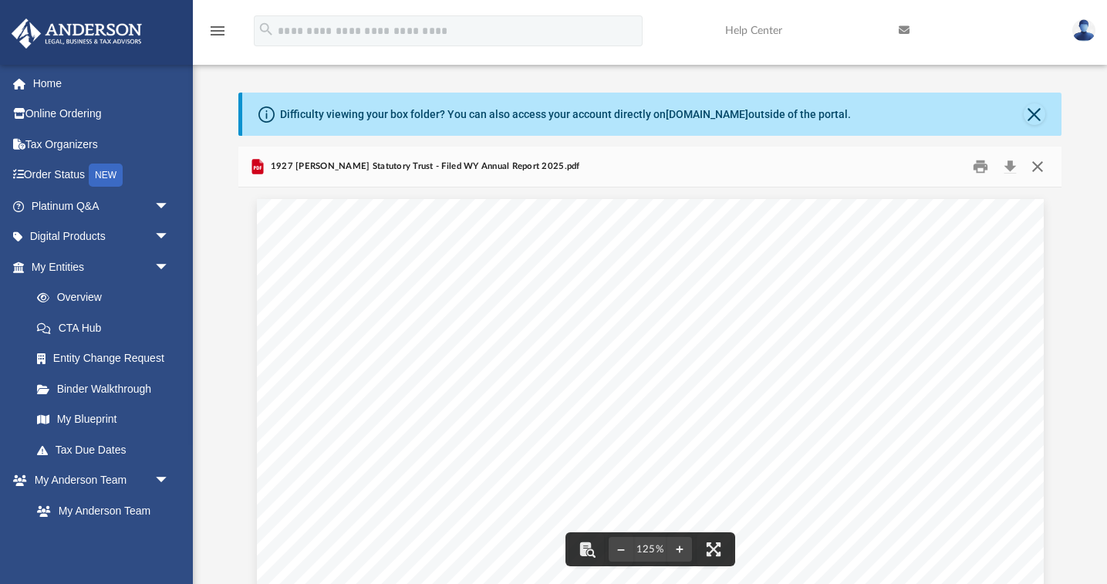
click at [1038, 166] on button "Close" at bounding box center [1037, 167] width 28 height 24
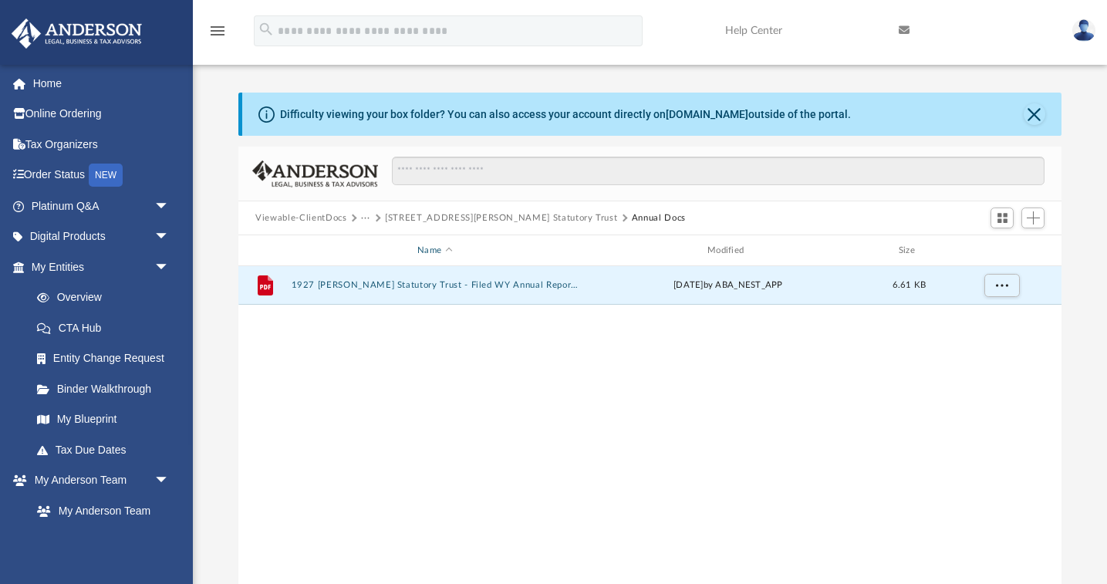
click at [444, 249] on div "Name" at bounding box center [434, 251] width 287 height 14
click at [346, 215] on span "Viewable-ClientDocs" at bounding box center [308, 218] width 106 height 14
click at [1035, 112] on button "Close" at bounding box center [1035, 114] width 22 height 22
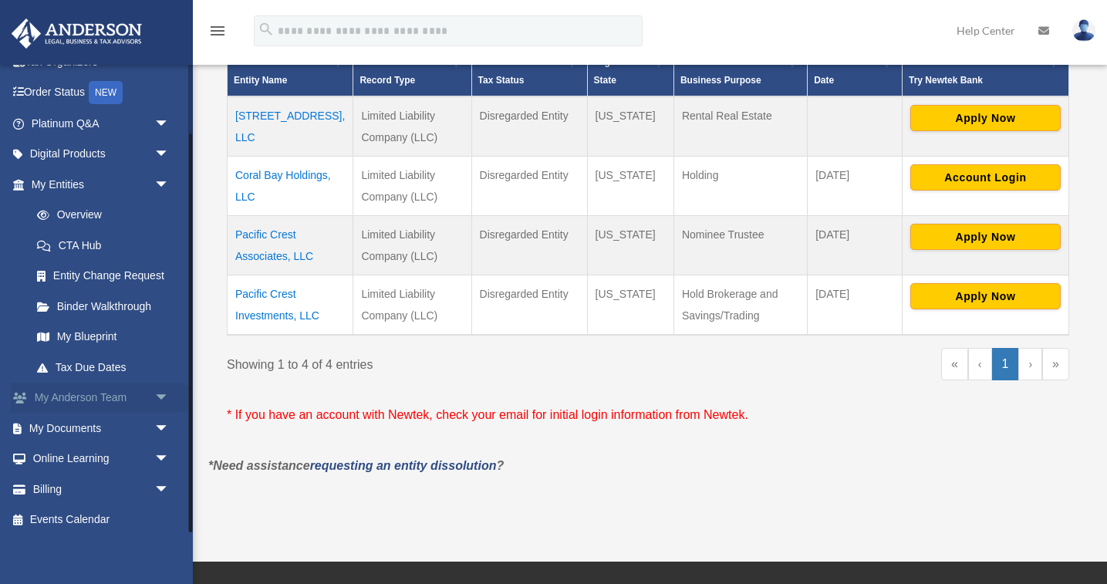
scroll to position [82, 0]
click at [103, 424] on link "My Documents arrow_drop_down" at bounding box center [102, 429] width 182 height 31
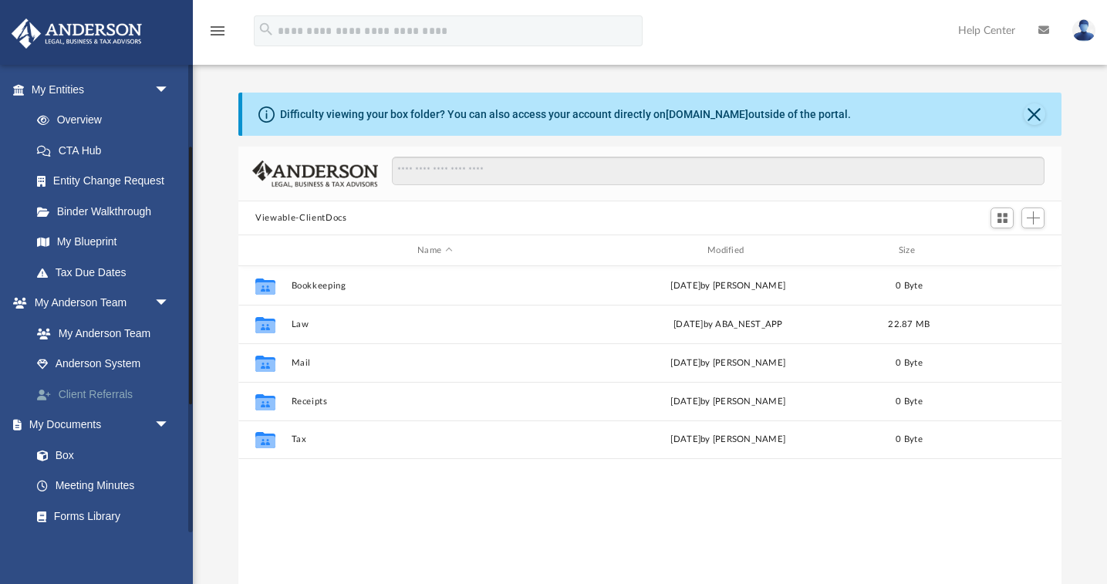
scroll to position [182, 0]
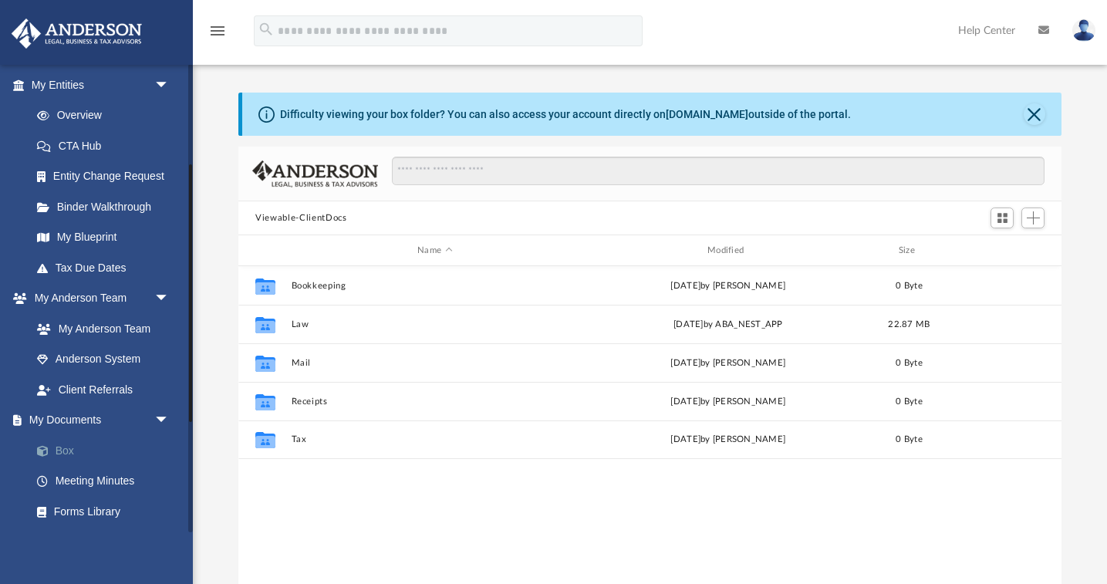
click at [57, 441] on link "Box" at bounding box center [107, 450] width 171 height 31
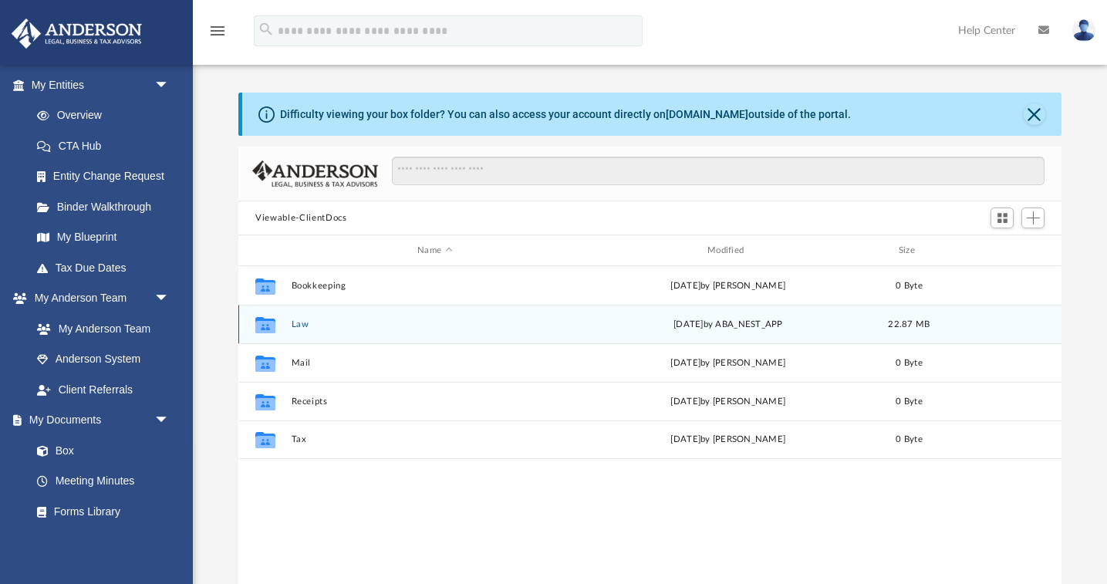
click at [304, 323] on button "Law" at bounding box center [435, 324] width 287 height 10
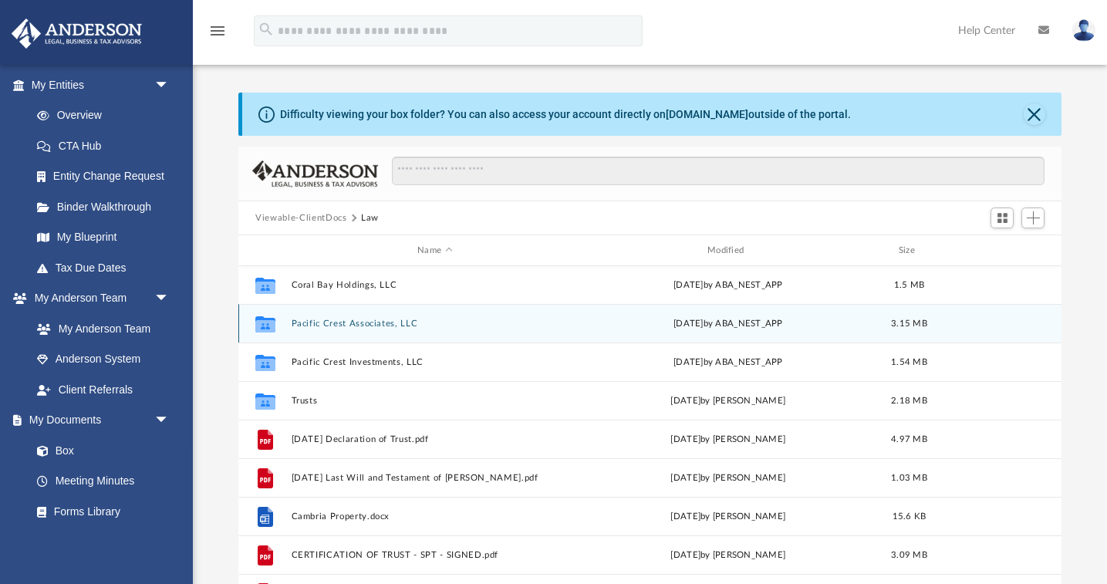
scroll to position [79, 0]
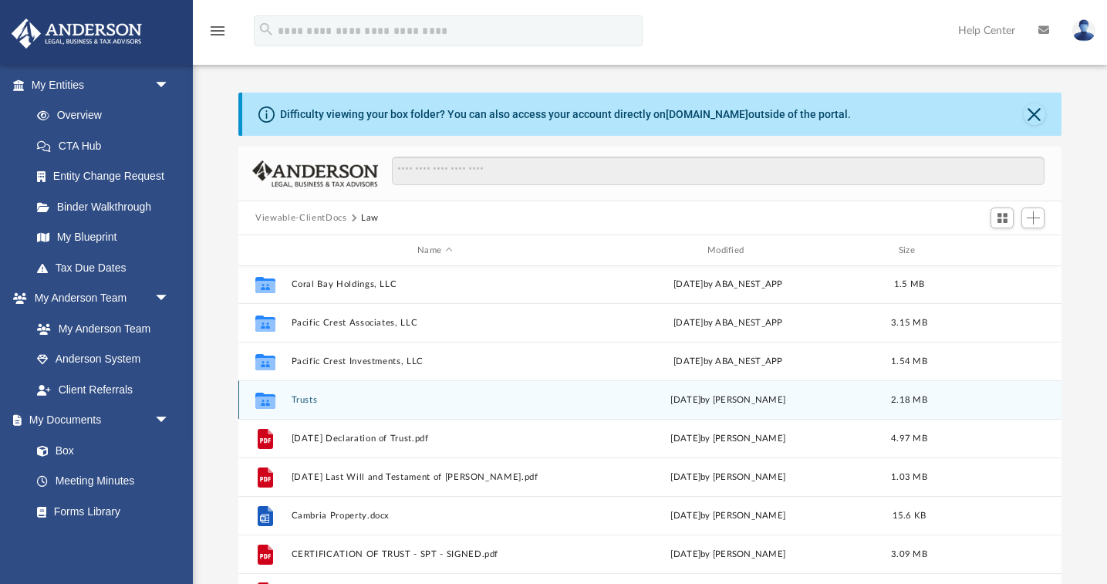
click at [303, 398] on button "Trusts" at bounding box center [435, 400] width 287 height 10
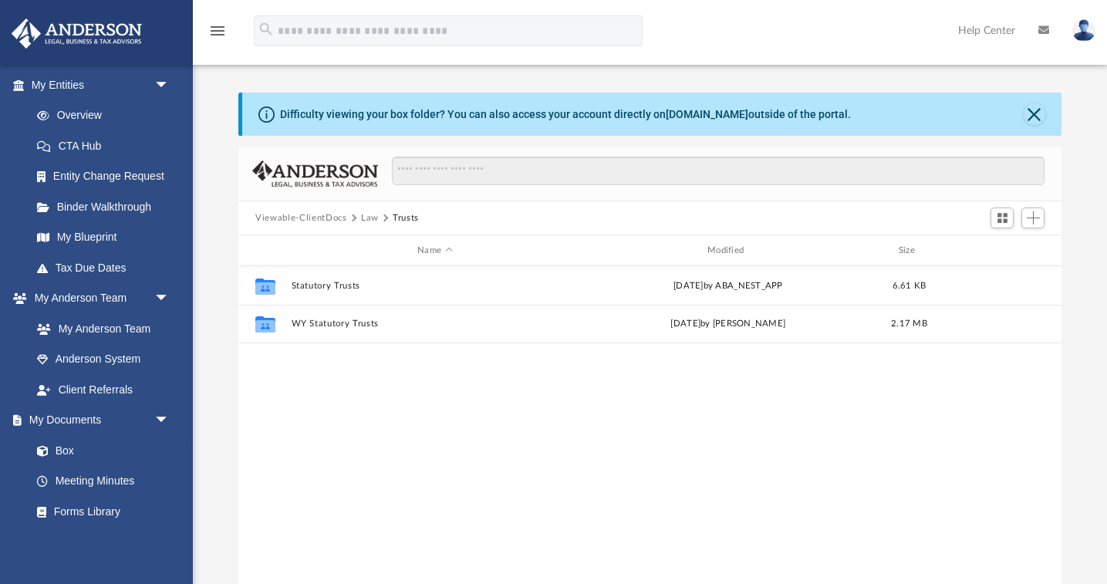
scroll to position [0, 0]
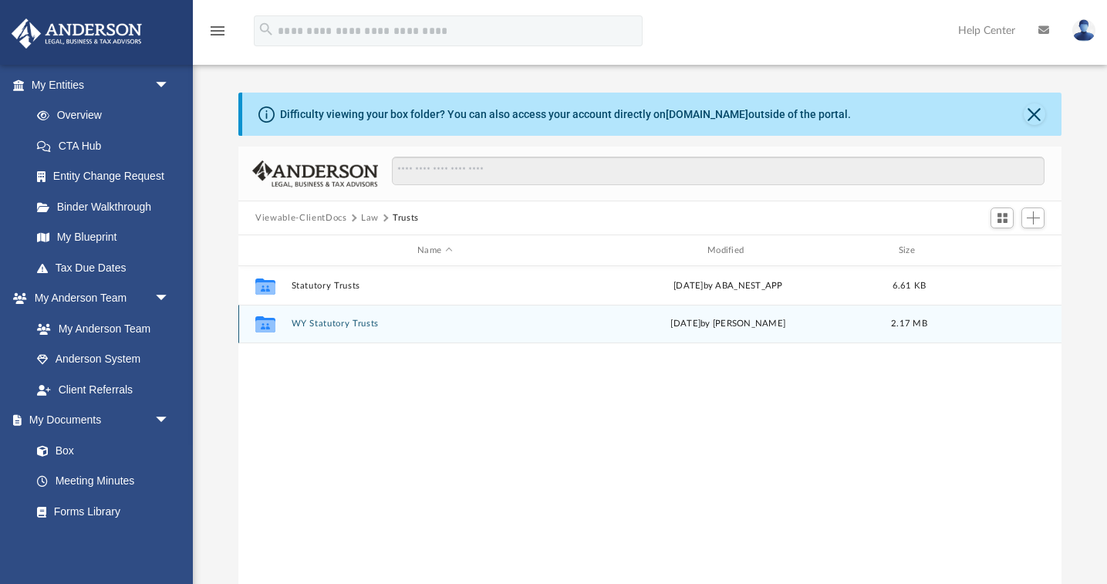
click at [326, 325] on button "WY Statutory Trusts" at bounding box center [435, 324] width 287 height 10
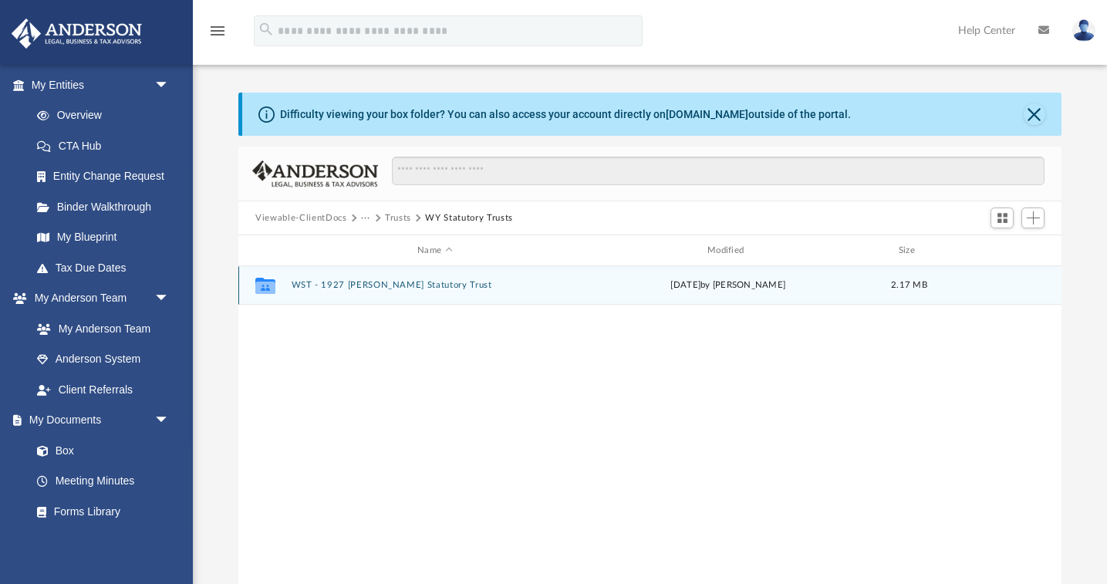
click at [370, 283] on button "WST - 1927 [PERSON_NAME] Statutory Trust" at bounding box center [435, 285] width 287 height 10
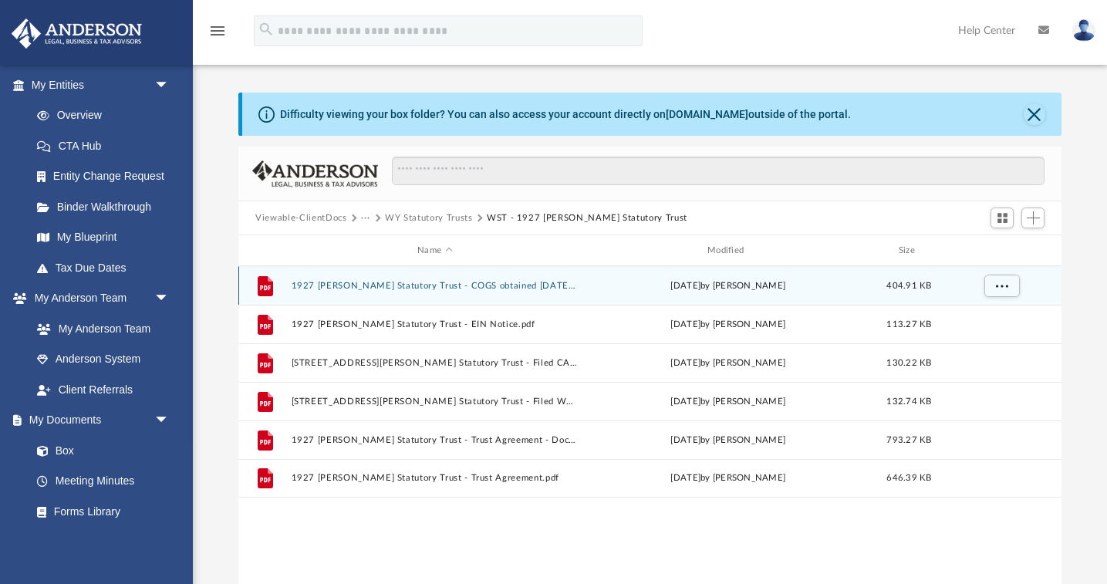
click at [418, 285] on button "1927 [PERSON_NAME] Statutory Trust - COGS obtained [DATE].pdf" at bounding box center [435, 286] width 287 height 10
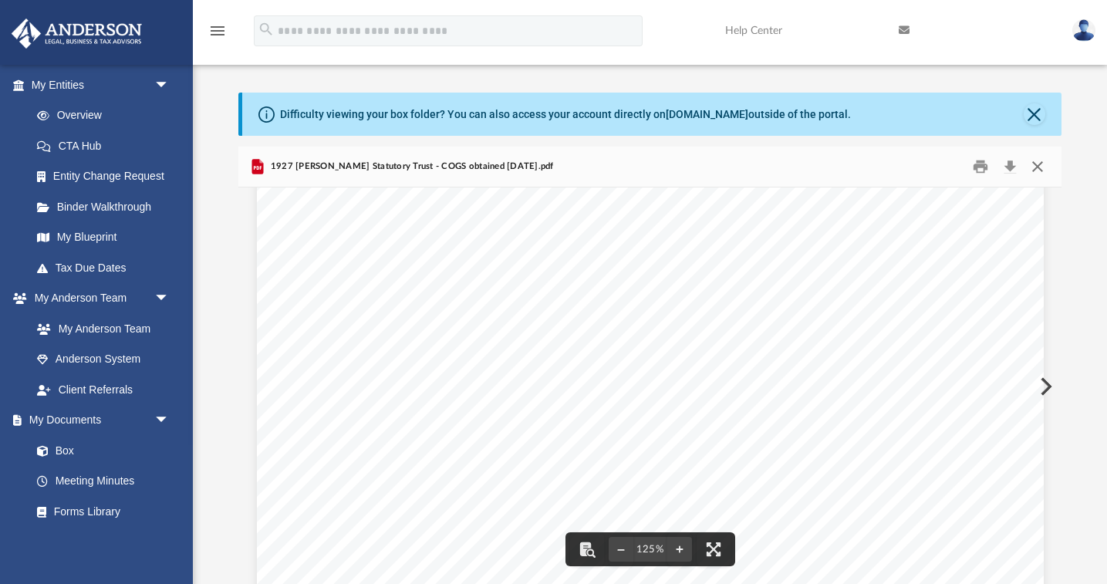
click at [1035, 165] on button "Close" at bounding box center [1037, 167] width 28 height 24
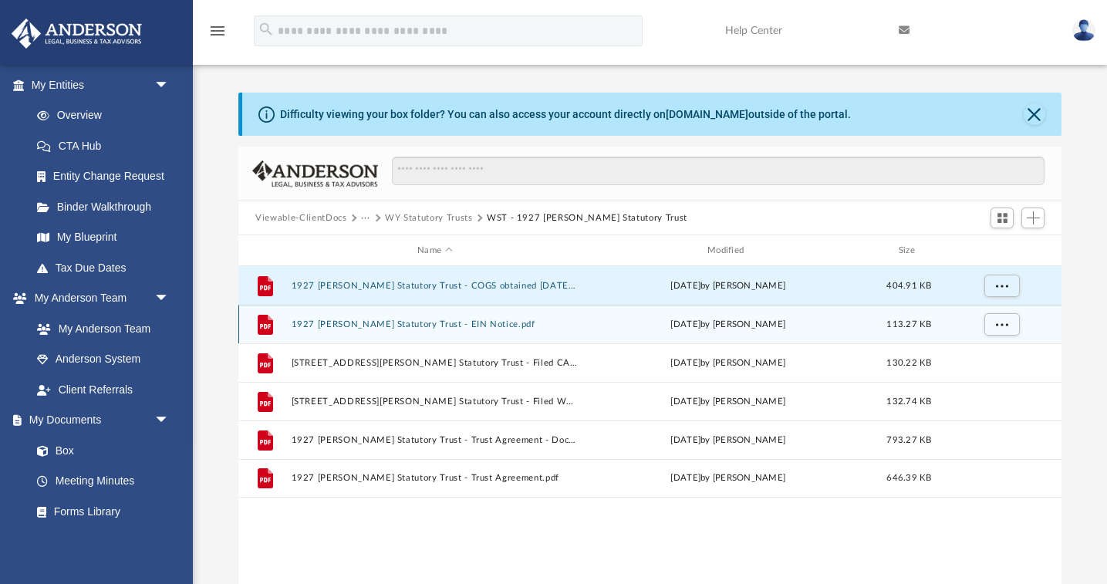
click at [408, 322] on button "1927 [PERSON_NAME] Statutory Trust - EIN Notice.pdf" at bounding box center [435, 324] width 287 height 10
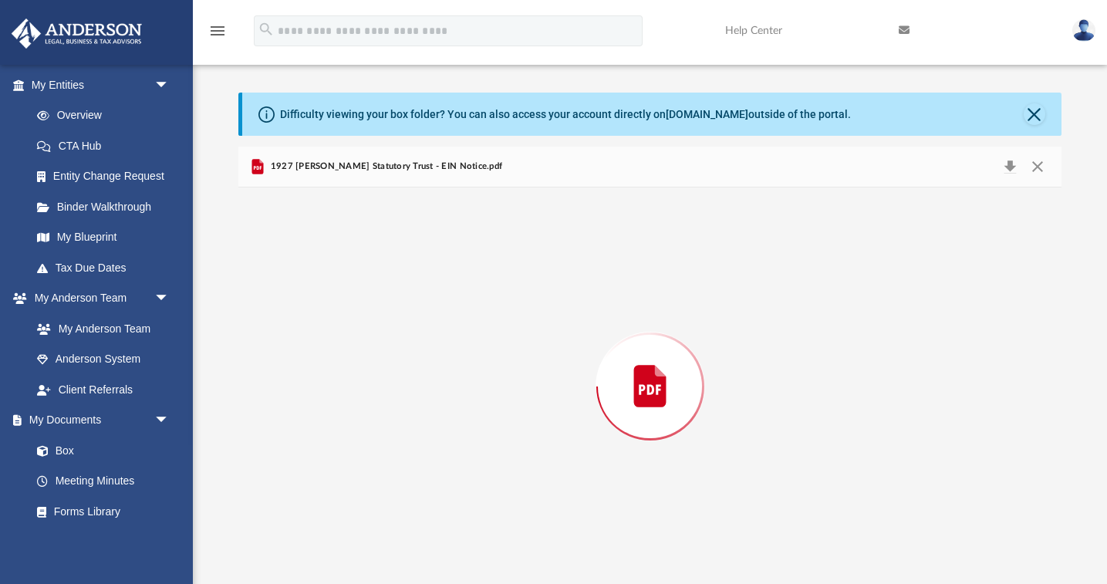
scroll to position [2, 0]
click at [408, 322] on div "Preview" at bounding box center [649, 385] width 823 height 398
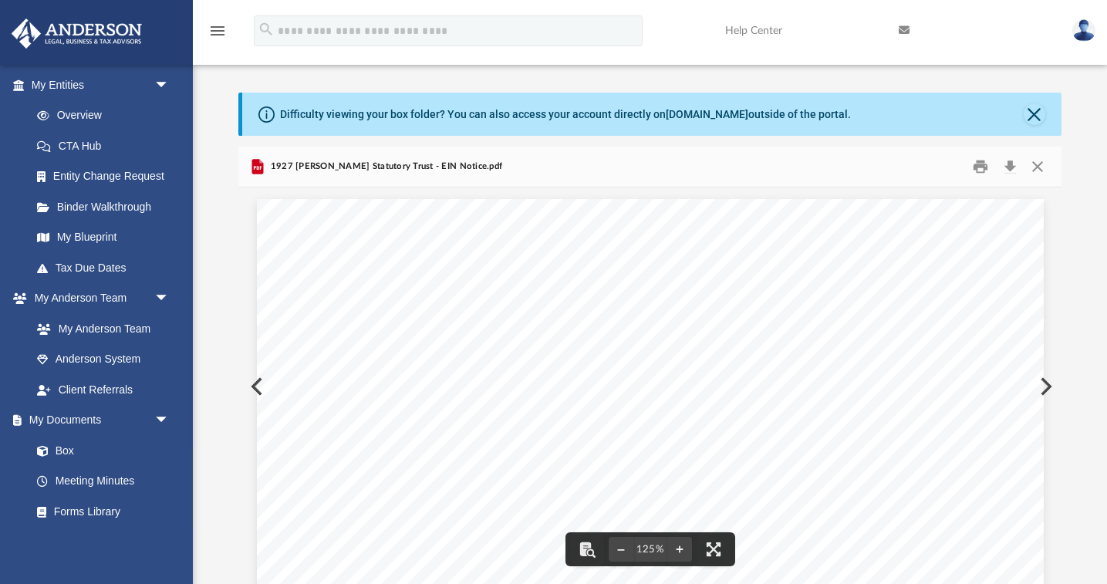
scroll to position [0, 0]
click at [1036, 163] on button "Close" at bounding box center [1037, 167] width 28 height 24
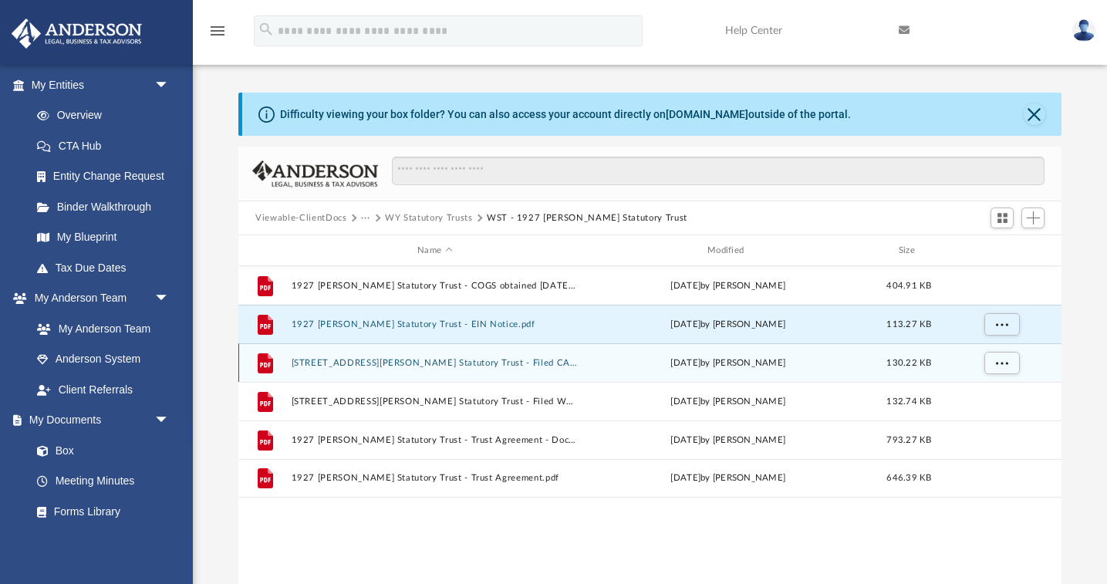
click at [398, 359] on button "[STREET_ADDRESS][PERSON_NAME] Statutory Trust - Filed CA Trust Certificate.pdf" at bounding box center [435, 363] width 287 height 10
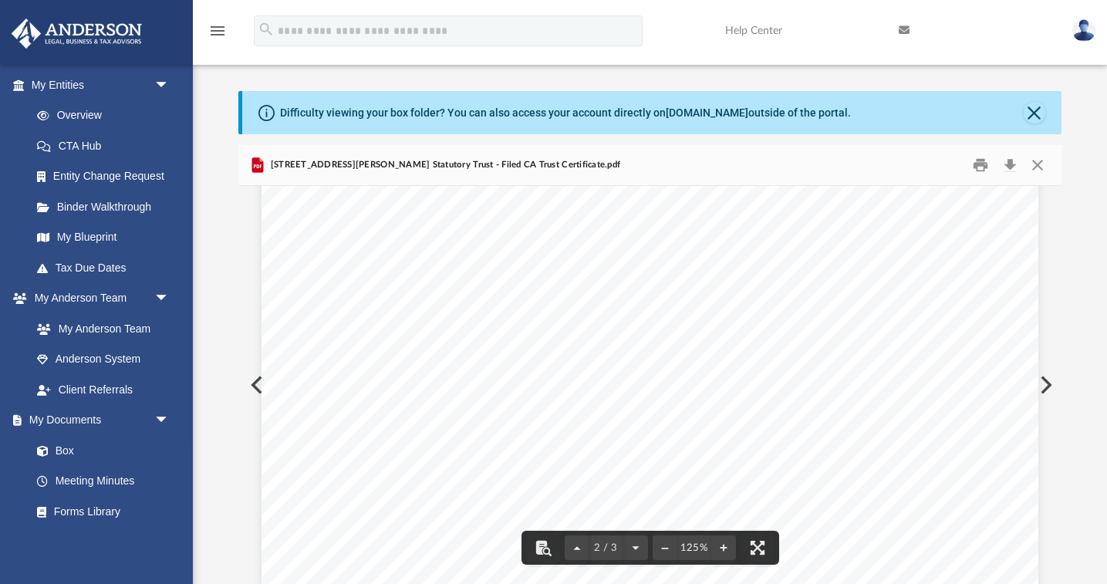
scroll to position [998, 0]
click at [1039, 161] on button "Close" at bounding box center [1037, 166] width 28 height 24
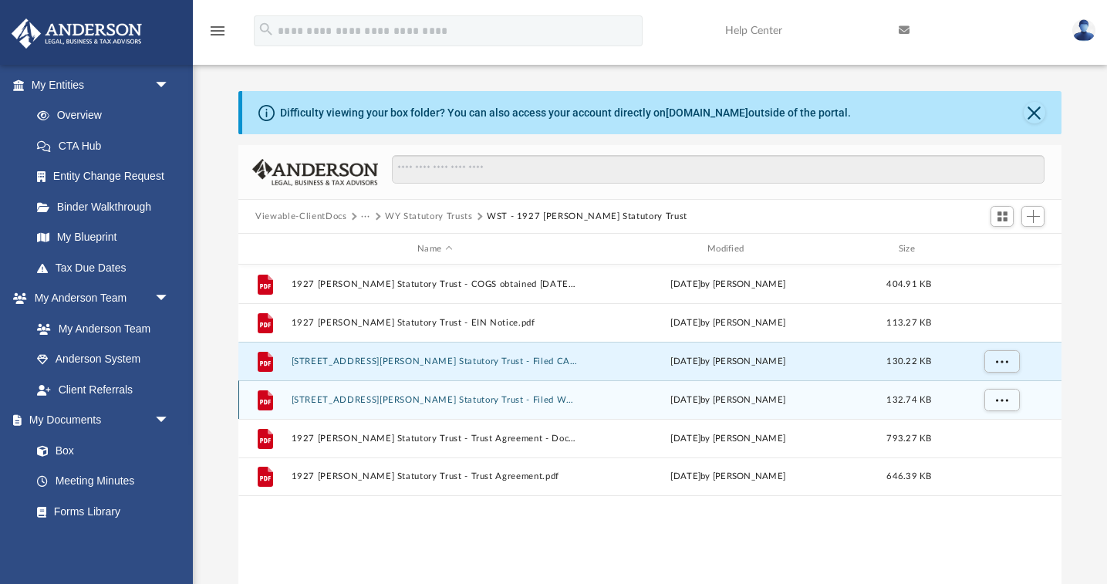
click at [394, 404] on button "[STREET_ADDRESS][PERSON_NAME] Statutory Trust - Filed WY Trust Certificate.pdf" at bounding box center [435, 400] width 287 height 10
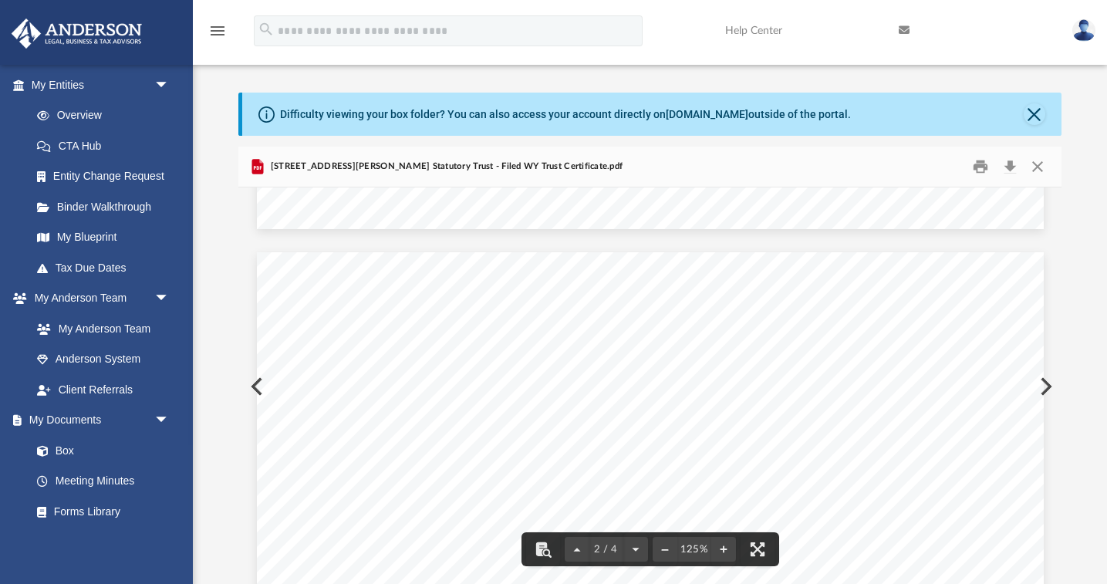
scroll to position [515, 0]
click at [1038, 163] on button "Close" at bounding box center [1037, 167] width 28 height 24
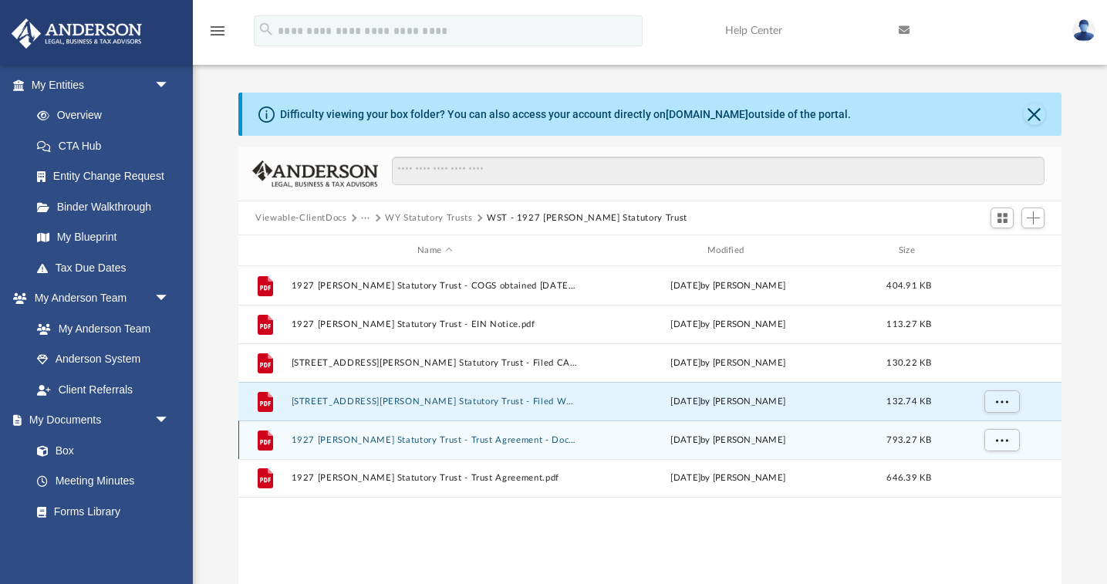
click at [370, 438] on button "1927 [PERSON_NAME] Statutory Trust - Trust Agreement - DocuSigned.pdf" at bounding box center [435, 440] width 287 height 10
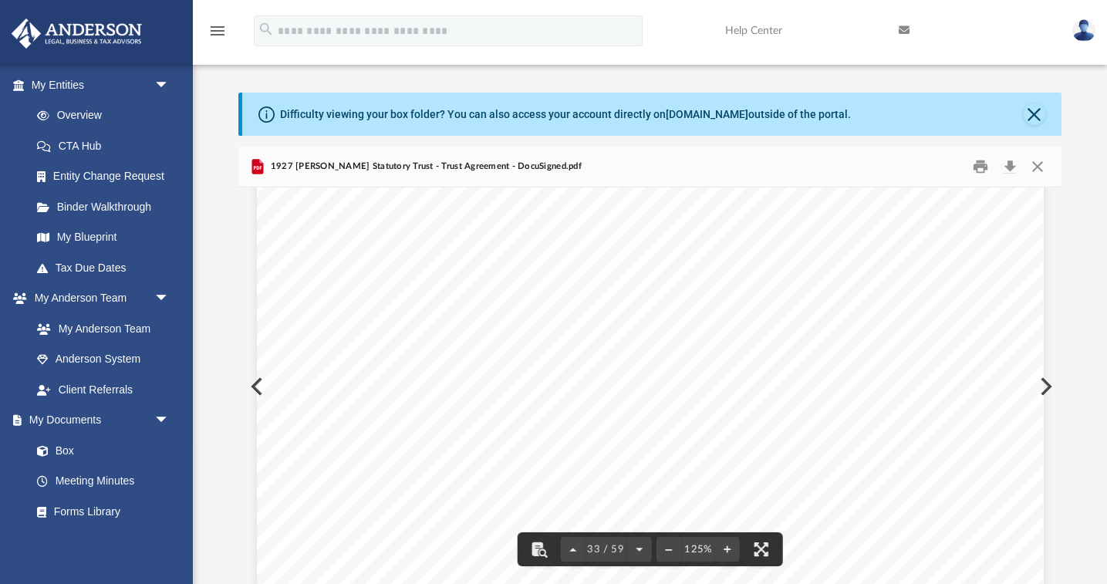
scroll to position [33350, 0]
